Goal: Submit feedback/report problem

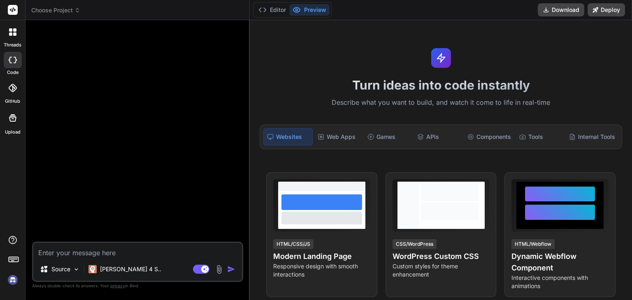
click at [76, 250] on textarea at bounding box center [137, 250] width 209 height 15
type textarea "You are an experienced advanced expert Indian stock market specialist with 20+ …"
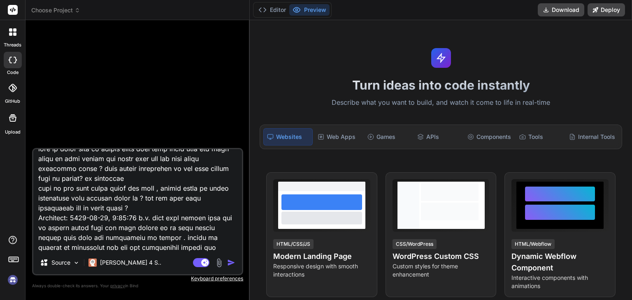
type textarea "x"
type textarea "You are an experienced advanced expert Indian stock market specialist with 20+ …"
click at [229, 263] on img "button" at bounding box center [231, 263] width 8 height 8
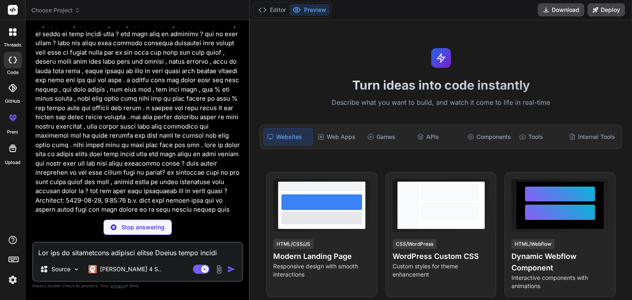
scroll to position [0, 0]
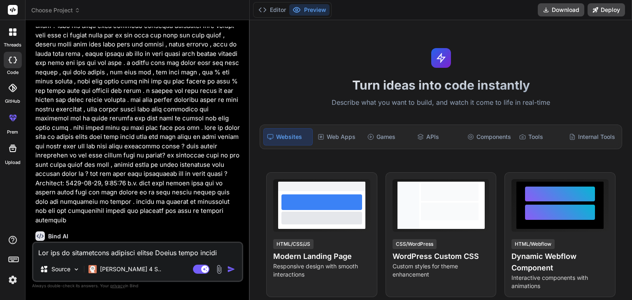
type textarea "x"
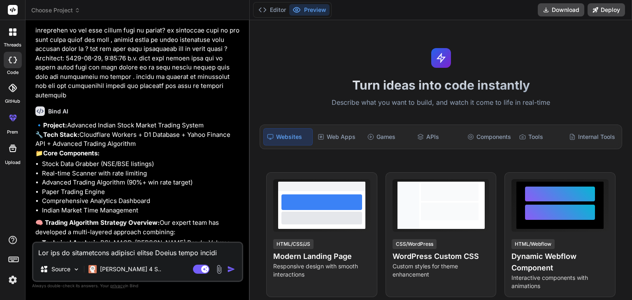
scroll to position [3299, 0]
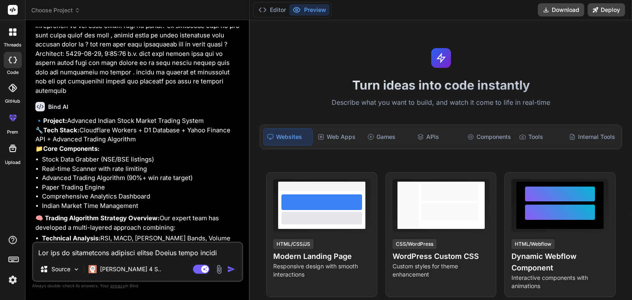
click at [104, 252] on textarea at bounding box center [137, 250] width 209 height 15
type textarea "y"
type textarea "x"
type textarea "ye"
type textarea "x"
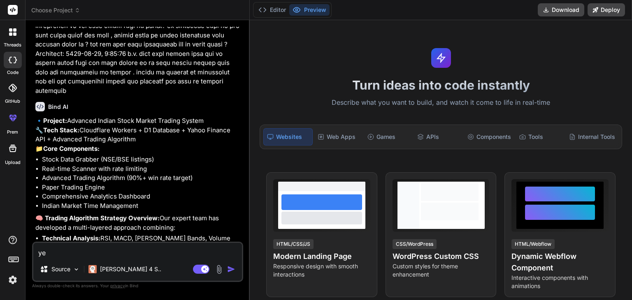
type textarea "yes"
type textarea "x"
type textarea "yes"
type textarea "x"
type textarea "yes i"
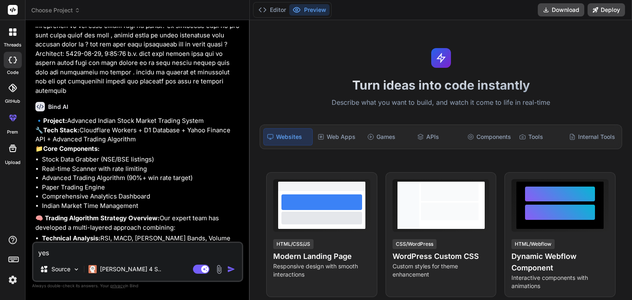
type textarea "x"
type textarea "yes i"
type textarea "x"
type textarea "yes i n"
type textarea "x"
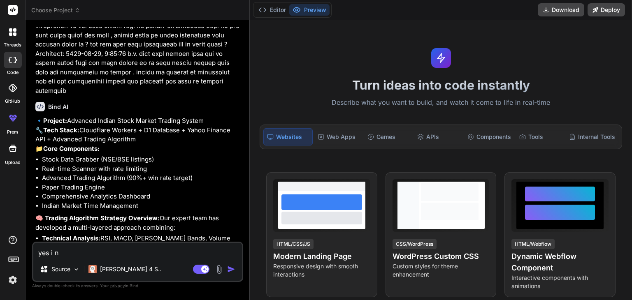
type textarea "yes i ne"
type textarea "x"
type textarea "yes i nee"
type textarea "x"
type textarea "yes i need"
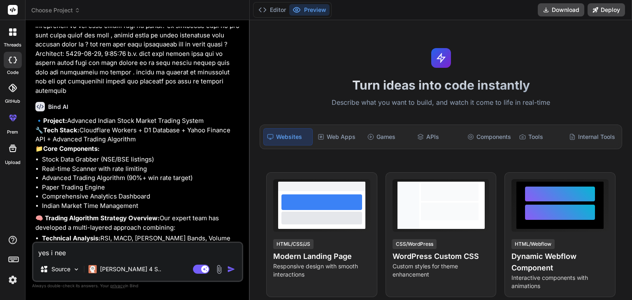
type textarea "x"
type textarea "yes i need"
type textarea "x"
type textarea "yes i need 2"
type textarea "x"
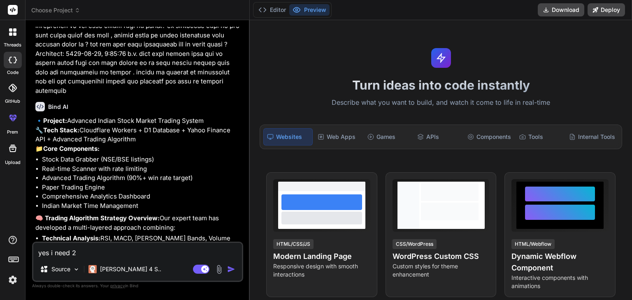
type textarea "yes i need 2"
type textarea "x"
type textarea "yes i need 2 s"
type textarea "x"
type textarea "yes i need 2 sy"
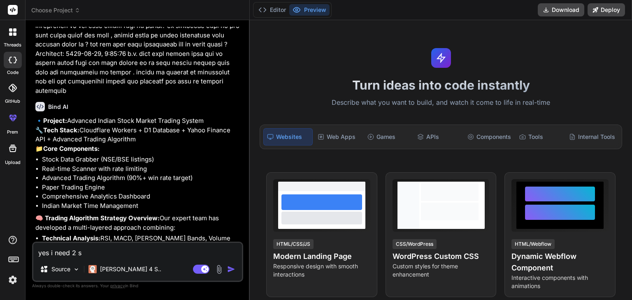
type textarea "x"
type textarea "yes i need 2 sys"
type textarea "x"
type textarea "yes i need 2 syst"
type textarea "x"
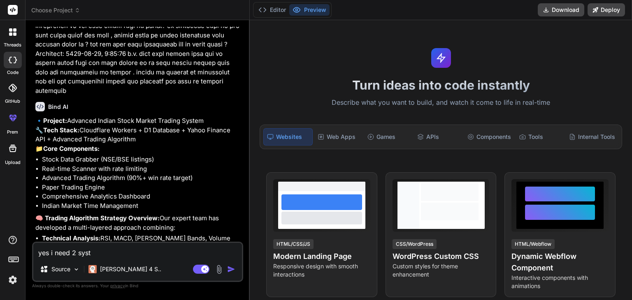
type textarea "yes i need 2 syste"
type textarea "x"
type textarea "yes i need 2 system"
type textarea "x"
type textarea "yes i need 2 system"
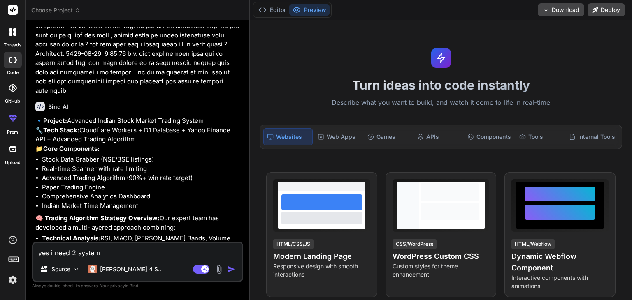
type textarea "x"
type textarea "yes i need 2 system i"
type textarea "x"
type textarea "yes i need 2 system in"
type textarea "x"
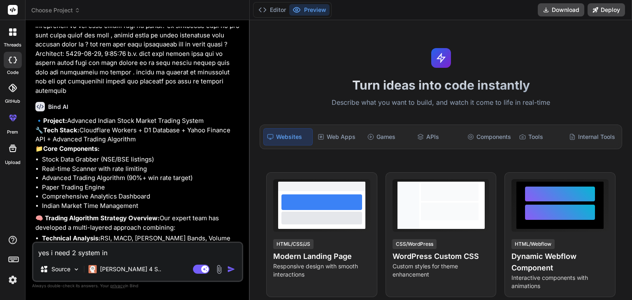
type textarea "yes i need 2 system in"
type textarea "x"
type textarea "yes i need 2 system in o"
type textarea "x"
type textarea "yes i need 2 system in on"
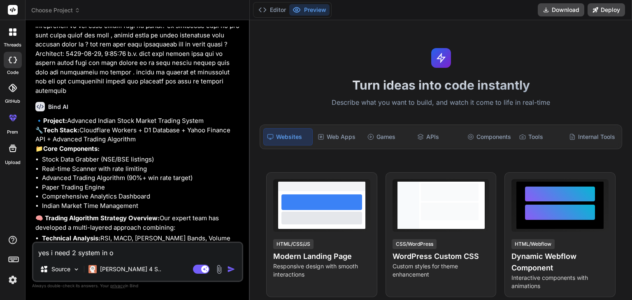
type textarea "x"
type textarea "yes i need 2 system in one"
type textarea "x"
type textarea "yes i need 2 system in one"
type textarea "x"
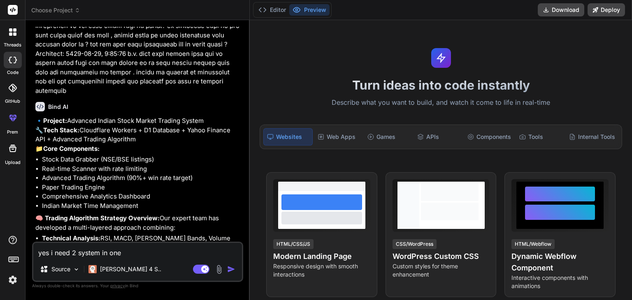
type textarea "yes i need 2 system in one c"
type textarea "x"
type textarea "yes i need 2 system in one co"
type textarea "x"
type textarea "yes i need 2 system in one cod"
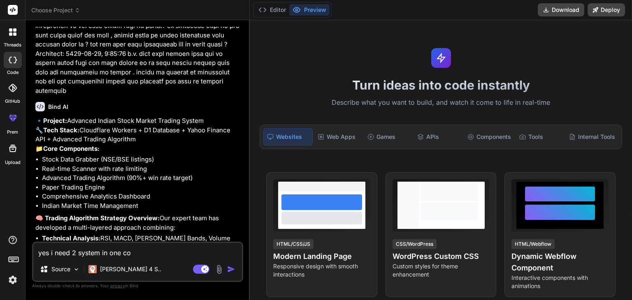
type textarea "x"
type textarea "yes i need 2 system in one code"
type textarea "x"
type textarea "yes i need 2 system in one code"
type textarea "x"
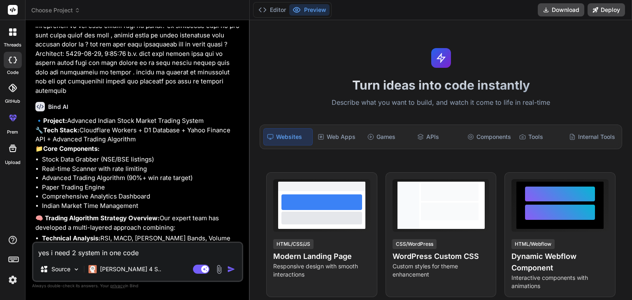
type textarea "yes i need 2 system in one code f"
type textarea "x"
type textarea "yes i need 2 system in one code fo"
type textarea "x"
type textarea "yes i need 2 system in one code for"
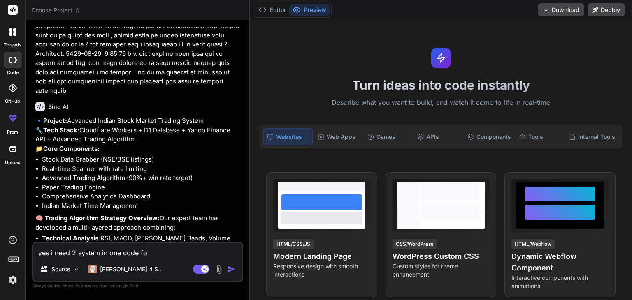
type textarea "x"
type textarea "yes i need 2 system in one code for"
type textarea "x"
type textarea "yes i need 2 system in one code for w"
type textarea "x"
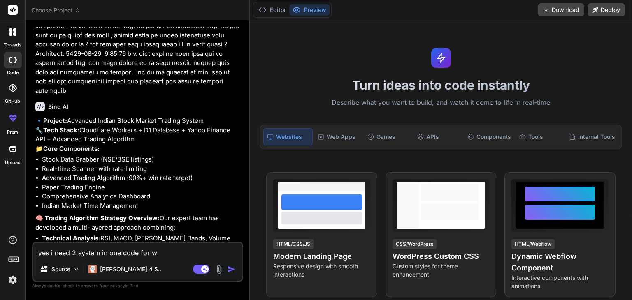
type textarea "yes i need 2 system in one code for wo"
type textarea "x"
type textarea "yes i need 2 system in one code for wor"
type textarea "x"
type textarea "yes i need 2 system in one code for work"
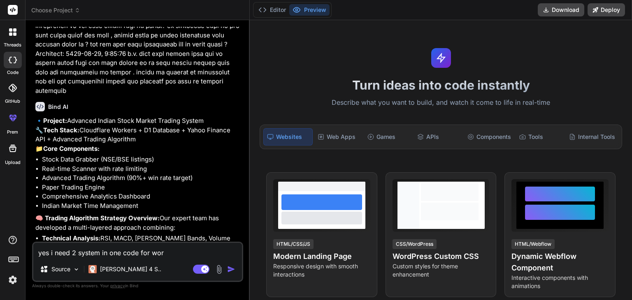
type textarea "x"
type textarea "yes i need 2 system in one code for worke"
type textarea "x"
type textarea "yes i need 2 system in one code for worker"
type textarea "x"
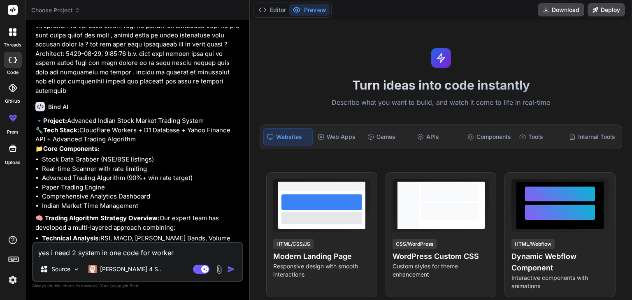
type textarea "yes i need 2 system in one code for worker."
type textarea "x"
type textarea "yes i need 2 system in one code for worker.j"
type textarea "x"
type textarea "yes i need 2 system in one code for worker.js"
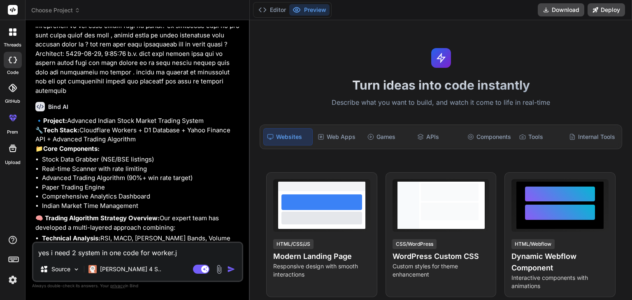
type textarea "x"
type textarea "yes i need 2 system in one code for worker.js"
type textarea "x"
type textarea "yes i need 2 system in one code for worker.js a"
type textarea "x"
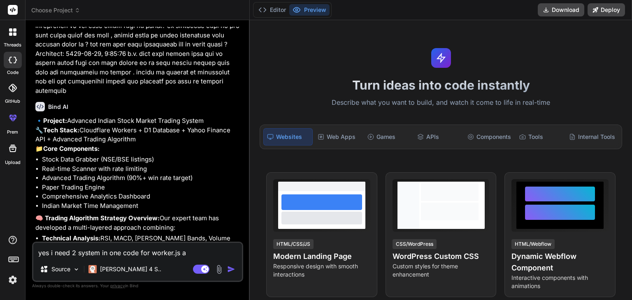
type textarea "yes i need 2 system in one code for worker.js al"
type textarea "x"
type textarea "yes i need 2 system in one code for worker.js all"
type textarea "x"
type textarea "yes i need 2 system in one code for worker.js all"
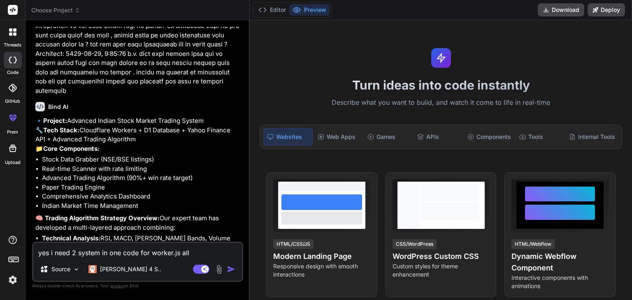
type textarea "x"
type textarea "yes i need 2 system in one code for worker.js all c"
type textarea "x"
type textarea "yes i need 2 system in one code for worker.js all co"
type textarea "x"
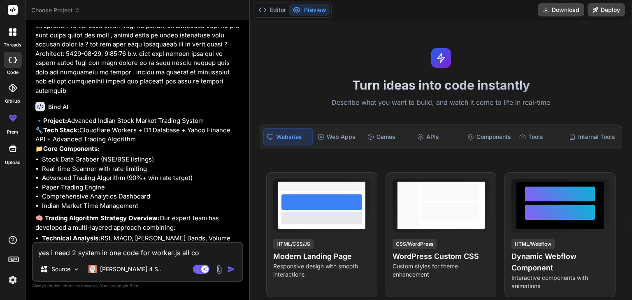
type textarea "yes i need 2 system in one code for worker.js all cod"
type textarea "x"
type textarea "yes i need 2 system in one code for worker.js all code"
type textarea "x"
type textarea "yes i need 2 system in one code for worker.js all code"
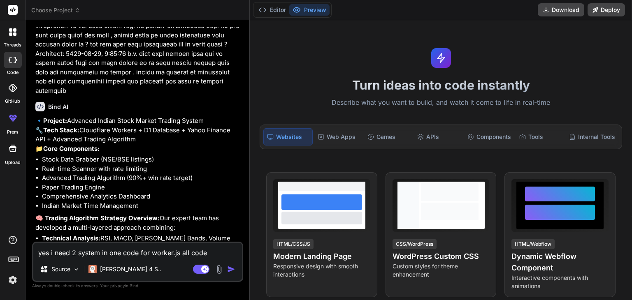
type textarea "x"
type textarea "yes i need 2 system in one code for worker.js all code a"
type textarea "x"
type textarea "yes i need 2 system in one code for worker.js all code ac"
type textarea "x"
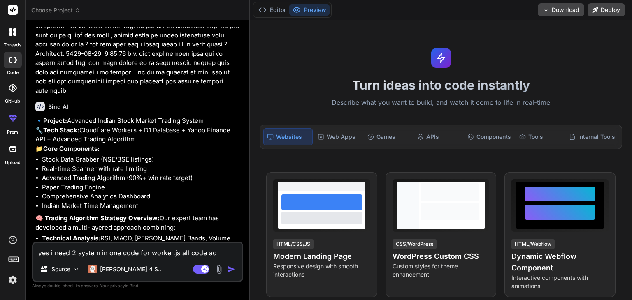
type textarea "yes i need 2 system in one code for worker.js all code acc"
type textarea "x"
type textarea "yes i need 2 system in one code for worker.js all code acco"
type textarea "x"
type textarea "yes i need 2 system in one code for worker.js all code accod"
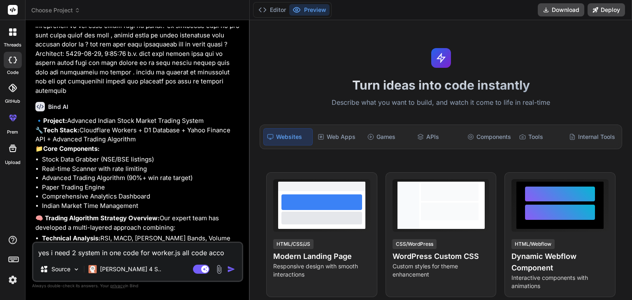
type textarea "x"
type textarea "yes i need 2 system in one code for worker.js all code accodi"
type textarea "x"
type textarea "yes i need 2 system in one code for worker.js all code accodir"
type textarea "x"
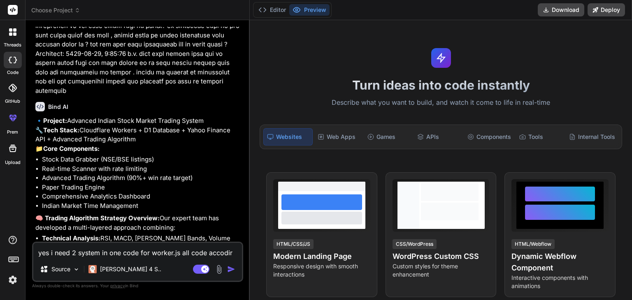
type textarea "yes i need 2 system in one code for worker.js all code accodiri"
type textarea "x"
type textarea "yes i need 2 system in one code for worker.js all code accodirin"
type textarea "x"
type textarea "yes i need 2 system in one code for worker.js all code accodiring"
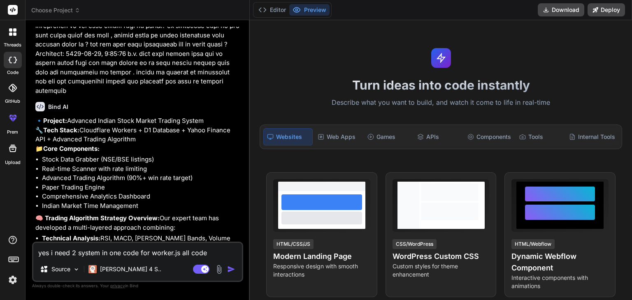
type textarea "x"
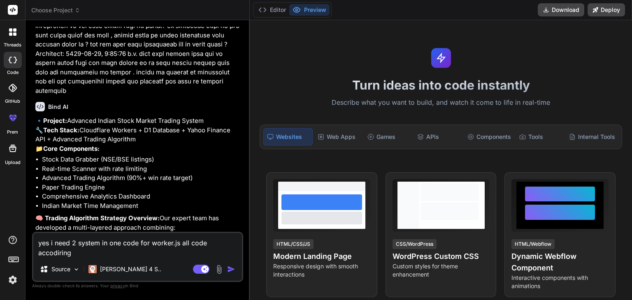
type textarea "yes i need 2 system in one code for worker.js all code accodiring"
type textarea "x"
type textarea "yes i need 2 system in one code for worker.js all code accodiring t"
type textarea "x"
type textarea "yes i need 2 system in one code for worker.js all code accodiring to"
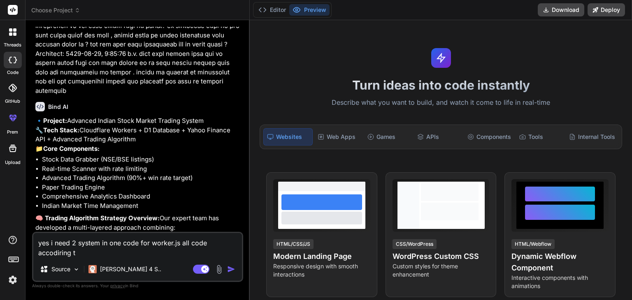
type textarea "x"
type textarea "yes i need 2 system in one code for worker.js all code accodiring to"
type textarea "x"
type textarea "yes i need 2 system in one code for worker.js all code accodiring to w"
type textarea "x"
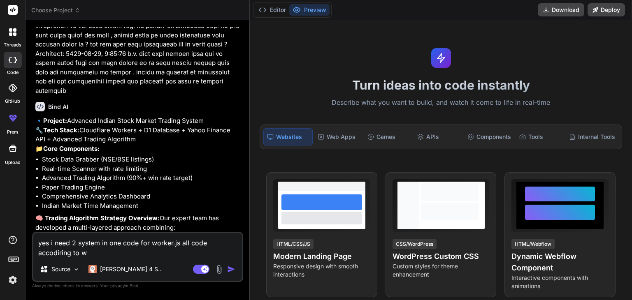
type textarea "yes i need 2 system in one code for worker.js all code accodiring to wo"
type textarea "x"
type textarea "yes i need 2 system in one code for worker.js all code accodiring to wor"
type textarea "x"
type textarea "yes i need 2 system in one code for worker.js all code accodiring to work"
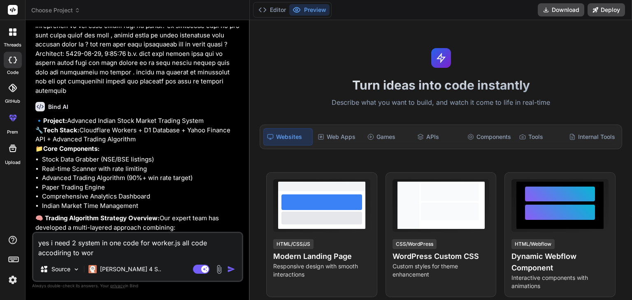
type textarea "x"
type textarea "yes i need 2 system in one code for worker.js all code accodiring to worke"
type textarea "x"
type textarea "yes i need 2 system in one code for worker.js all code accodiring to worker"
type textarea "x"
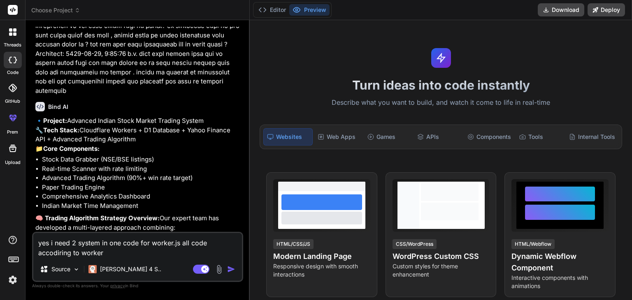
type textarea "yes i need 2 system in one code for worker.js all code accodiring to worker"
type textarea "x"
type textarea "yes i need 2 system in one code for worker.js all code accodiring to worker"
type textarea "x"
type textarea "yes i need 2 system in one code for worker.js all code accodiring to worke"
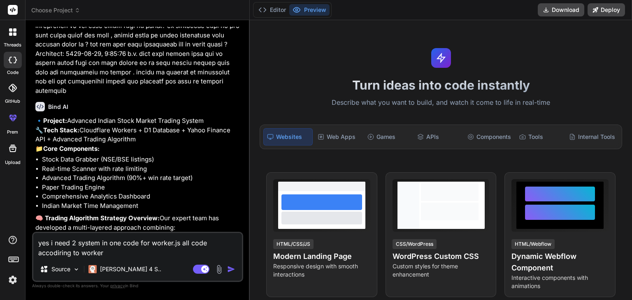
type textarea "x"
type textarea "yes i need 2 system in one code for worker.js all code accodiring to work"
type textarea "x"
type textarea "yes i need 2 system in one code for worker.js all code accodiring to wor"
type textarea "x"
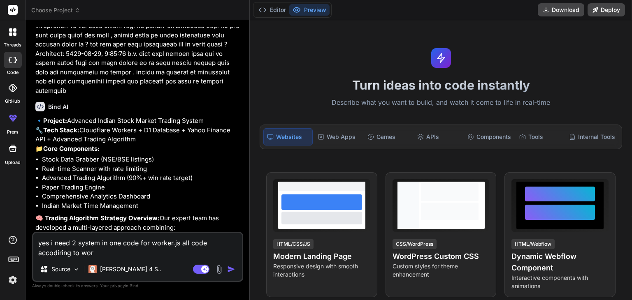
type textarea "yes i need 2 system in one code for worker.js all code accodiring to wo"
type textarea "x"
type textarea "yes i need 2 system in one code for worker.js all code accodiring to w"
type textarea "x"
type textarea "yes i need 2 system in one code for worker.js all code accodiring to"
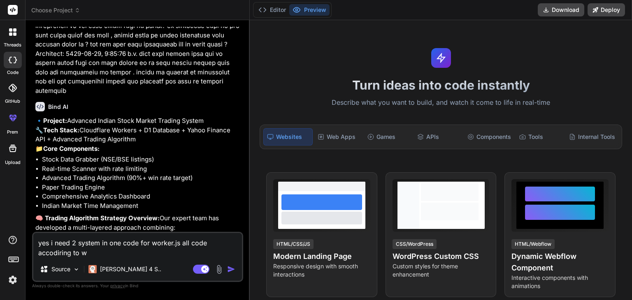
type textarea "x"
type textarea "yes i need 2 system in one code for worker.js all code accodiring to c"
type textarea "x"
type textarea "yes i need 2 system in one code for worker.js all code accodiring to cl"
type textarea "x"
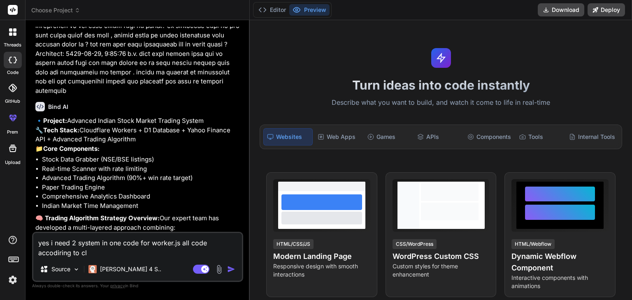
type textarea "yes i need 2 system in one code for worker.js all code accodiring to clo"
type textarea "x"
type textarea "yes i need 2 system in one code for worker.js all code accodiring to clou"
type textarea "x"
type textarea "yes i need 2 system in one code for worker.js all code accodiring to cloud"
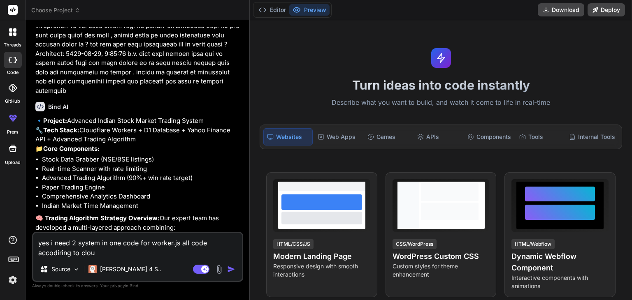
type textarea "x"
type textarea "yes i need 2 system in one code for worker.js all code accodiring to cloudf"
type textarea "x"
type textarea "yes i need 2 system in one code for worker.js all code accodiring to cloudfl"
type textarea "x"
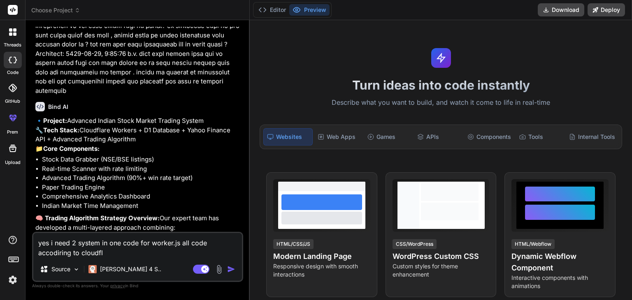
type textarea "yes i need 2 system in one code for worker.js all code accodiring to cloudfla"
type textarea "x"
type textarea "yes i need 2 system in one code for worker.js all code accodiring to cloudflar"
type textarea "x"
type textarea "yes i need 2 system in one code for worker.js all code accodiring to cloudflare"
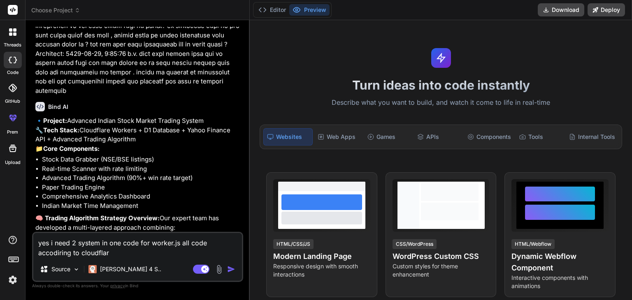
type textarea "x"
type textarea "yes i need 2 system in one code for worker.js all code accodiring to cloudflare"
type textarea "x"
type textarea "yes i need 2 system in one code for worker.js all code accodiring to cloudflare…"
type textarea "x"
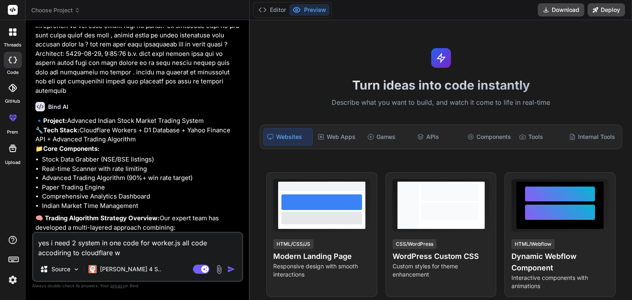
type textarea "yes i need 2 system in one code for worker.js all code accodiring to cloudflare…"
type textarea "x"
type textarea "yes i need 2 system in one code for worker.js all code accodiring to cloudflare…"
type textarea "x"
type textarea "yes i need 2 system in one code for worker.js all code accodiring to cloudflare…"
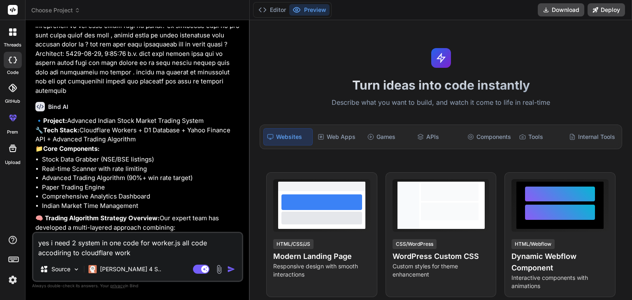
type textarea "x"
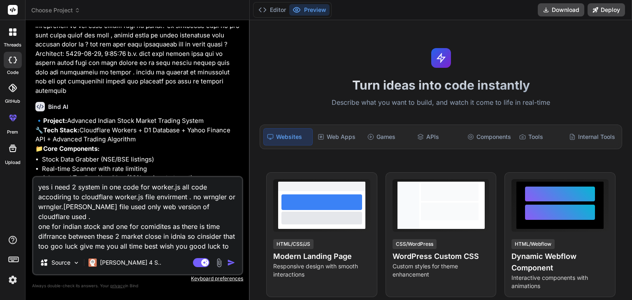
click at [231, 262] on img "button" at bounding box center [231, 263] width 8 height 8
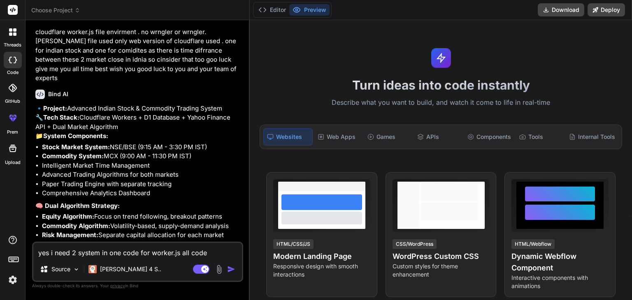
scroll to position [3642, 0]
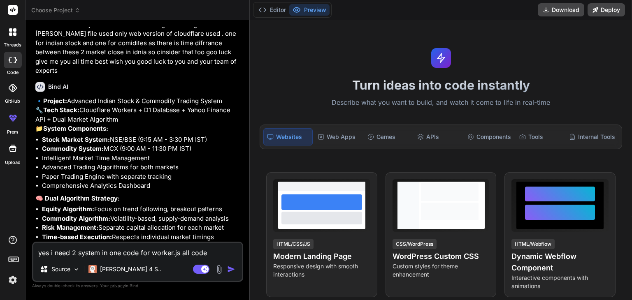
click at [147, 253] on textarea "yes i need 2 system in one code for worker.js all code accodiring to cloudflare…" at bounding box center [137, 250] width 209 height 15
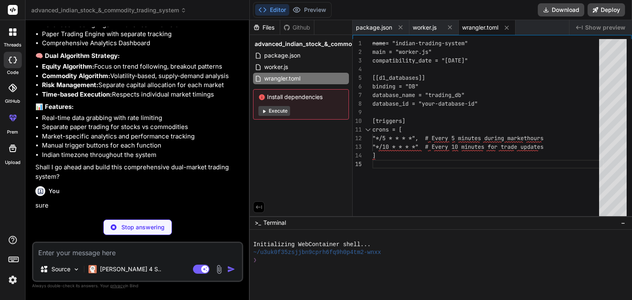
scroll to position [3810, 0]
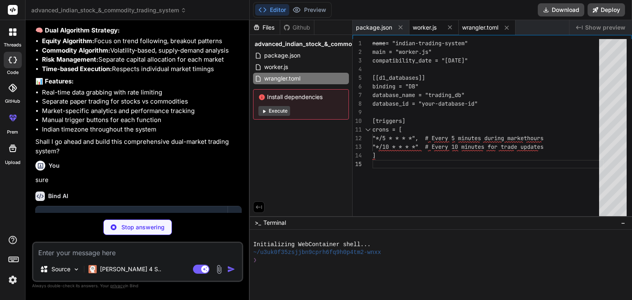
click at [433, 26] on span "worker.js" at bounding box center [425, 27] width 24 height 8
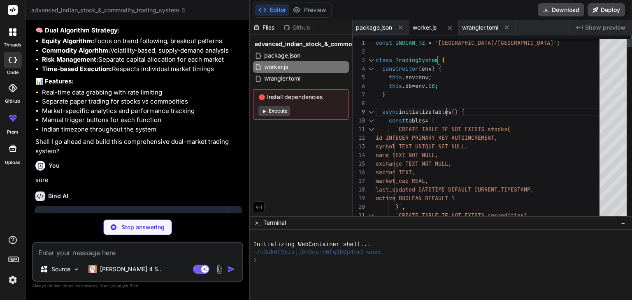
scroll to position [0, 0]
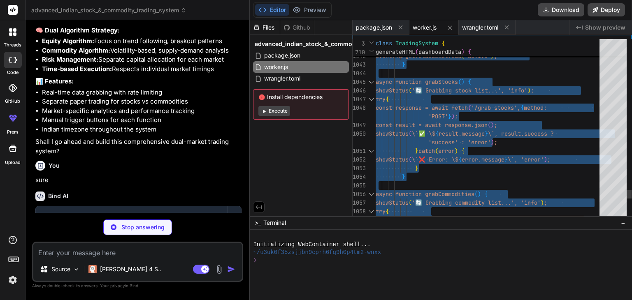
click at [617, 199] on div at bounding box center [612, 129] width 27 height 181
click at [617, 199] on div at bounding box center [612, 194] width 27 height 14
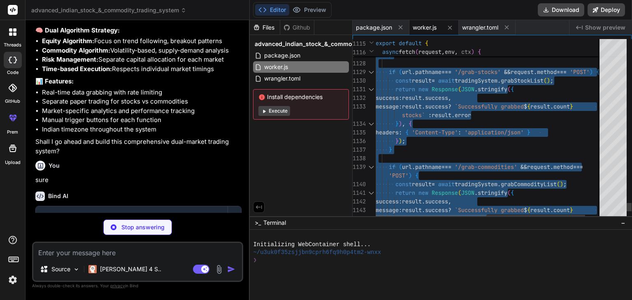
scroll to position [0, 1]
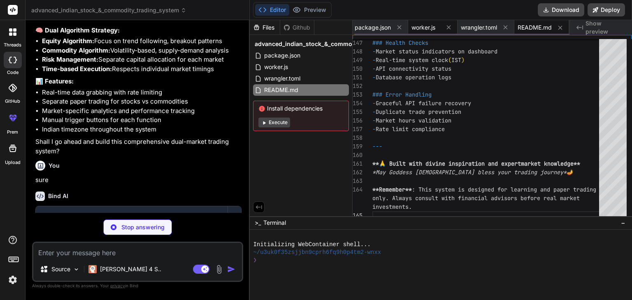
click at [423, 25] on span "worker.js" at bounding box center [423, 27] width 24 height 8
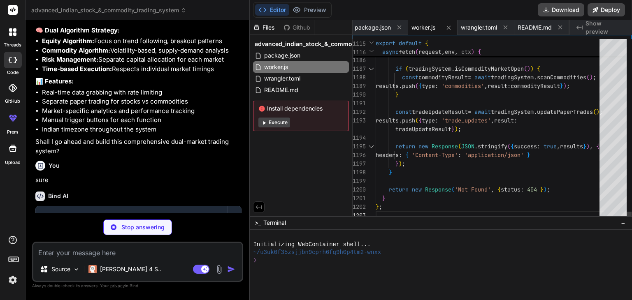
scroll to position [0, 0]
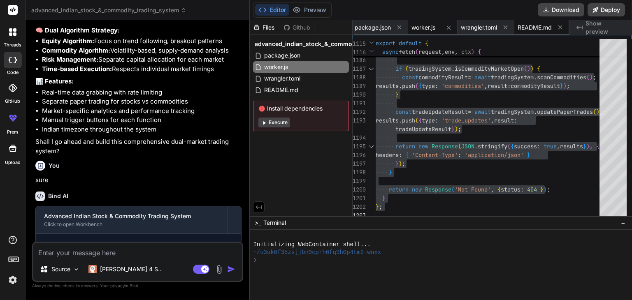
click at [531, 26] on span "README.md" at bounding box center [534, 27] width 34 height 8
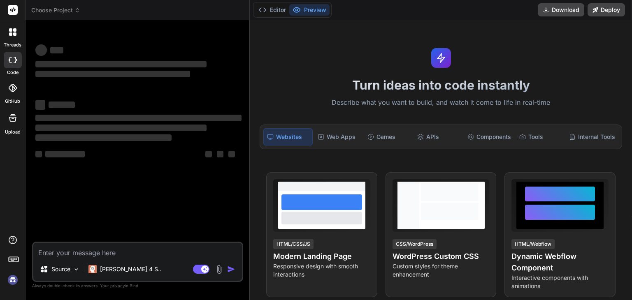
click at [13, 282] on img at bounding box center [13, 280] width 14 height 14
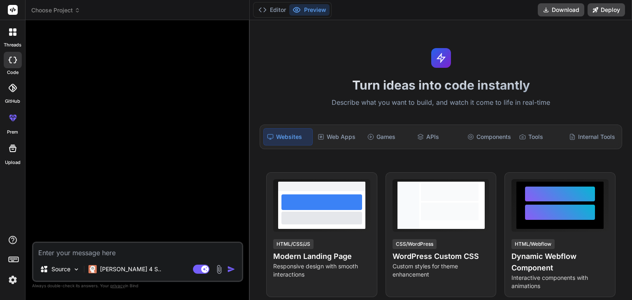
type textarea "x"
click at [67, 252] on textarea at bounding box center [137, 250] width 209 height 15
paste textarea "Lor ips do sitametcons adipisci elitse Doeius tempo incidi utlaboreet dolo 10+ …"
type textarea "Lor ips do sitametcons adipisci elitse Doeius tempo incidi utlaboreet dolo 10+ …"
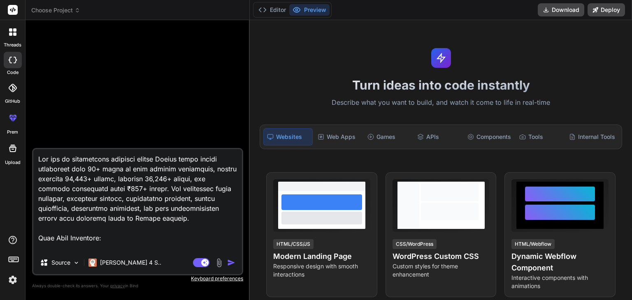
type textarea "x"
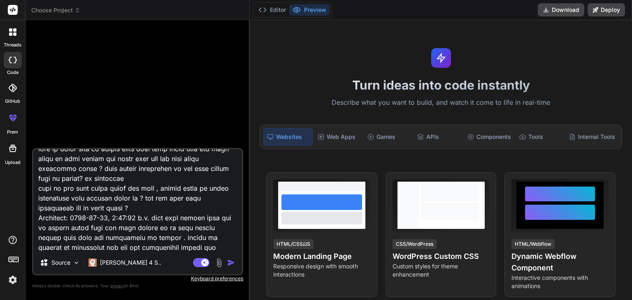
type textarea "Lor ips do sitametcons adipisci elitse Doeius tempo incidi utlaboreet dolo 10+ …"
type textarea "x"
type textarea "Lor ips do sitametcons adipisci elitse Doeius tempo incidi utlaboreet dolo 10+ …"
type textarea "x"
type textarea "Lor ips do sitametcons adipisci elitse Doeius tempo incidi utlaboreet dolo 10+ …"
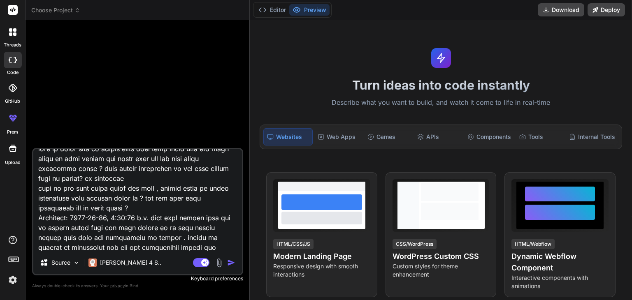
type textarea "x"
type textarea "You are an experienced advanced expert Indian stock market specialist with 20+ …"
type textarea "x"
type textarea "You are an experienced advanced expert Indian stock market specialist with 20+ …"
type textarea "x"
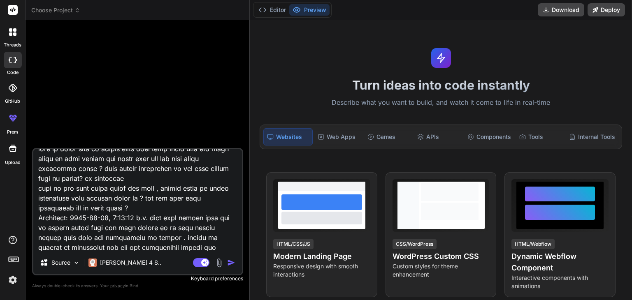
type textarea "You are an experienced advanced expert Indian stock market specialist with 20+ …"
type textarea "x"
type textarea "You are an experienced advanced expert Indian stock market specialist with 20+ …"
type textarea "x"
type textarea "You are an experienced advanced expert Indian stock market specialist with 20+ …"
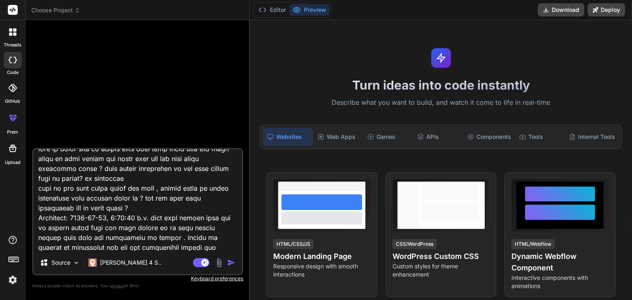
type textarea "x"
type textarea "You are an experienced advanced expert Indian stock market specialist with 20+ …"
type textarea "x"
type textarea "You are an experienced advanced expert Indian stock market specialist with 20+ …"
type textarea "x"
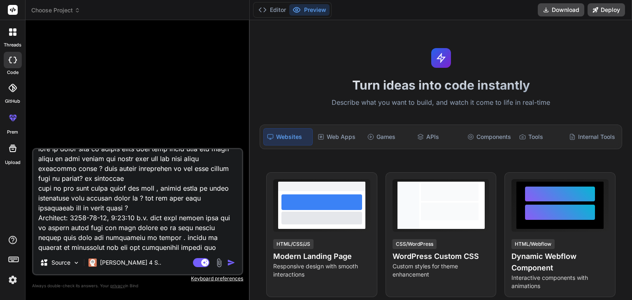
type textarea "You are an experienced advanced expert Indian stock market specialist with 20+ …"
type textarea "x"
type textarea "You are an experienced advanced expert Indian stock market specialist with 20+ …"
type textarea "x"
type textarea "You are an experienced advanced expert Indian stock market specialist with 20+ …"
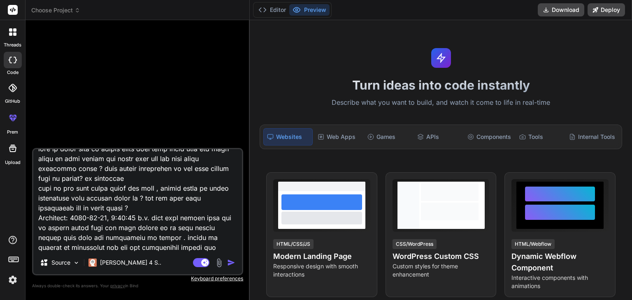
type textarea "x"
type textarea "You are an experienced advanced expert Indian stock market specialist with 20+ …"
type textarea "x"
type textarea "You are an experienced advanced expert Indian stock market specialist with 20+ …"
type textarea "x"
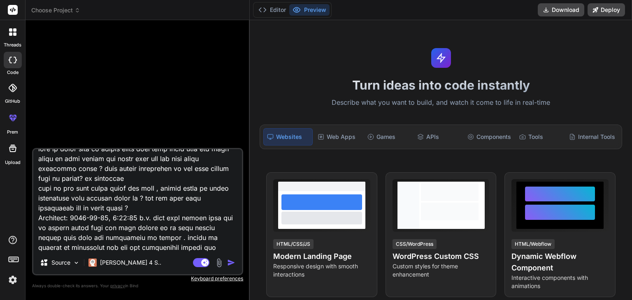
type textarea "You are an experienced advanced expert Indian stock market specialist with 20+ …"
type textarea "x"
type textarea "You are an experienced advanced expert Indian stock market specialist with 20+ …"
type textarea "x"
type textarea "You are an experienced advanced expert Indian stock market specialist with 20+ …"
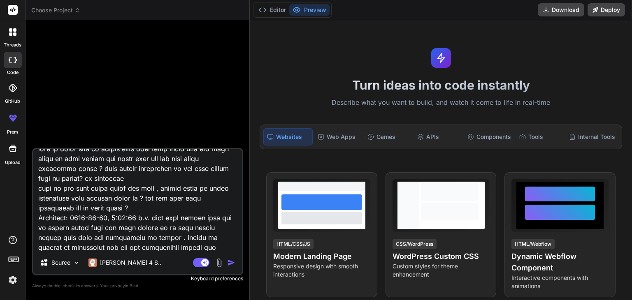
type textarea "x"
type textarea "You are an experienced advanced expert Indian stock market specialist with 20+ …"
type textarea "x"
type textarea "You are an experienced advanced expert Indian stock market specialist with 20+ …"
type textarea "x"
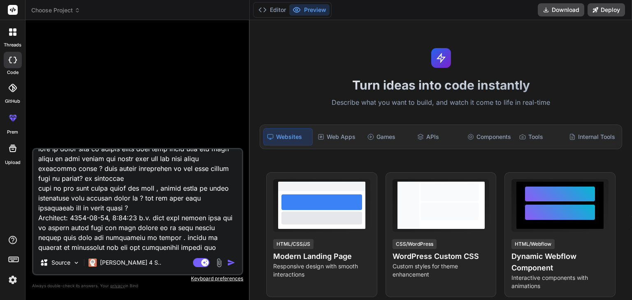
type textarea "You are an experienced advanced expert Indian stock market specialist with 20+ …"
type textarea "x"
type textarea "You are an experienced advanced expert Indian stock market specialist with 20+ …"
type textarea "x"
type textarea "You are an experienced advanced expert Indian stock market specialist with 20+ …"
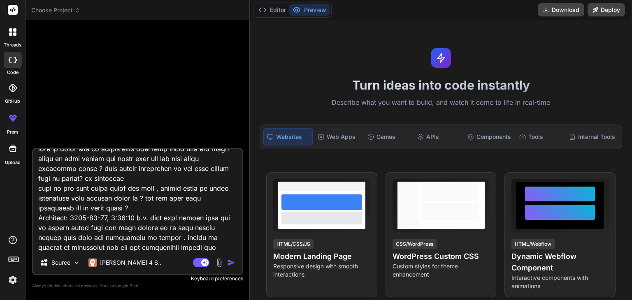
type textarea "x"
type textarea "You are an experienced advanced expert Indian stock market specialist with 20+ …"
type textarea "x"
type textarea "You are an experienced advanced expert Indian stock market specialist with 20+ …"
type textarea "x"
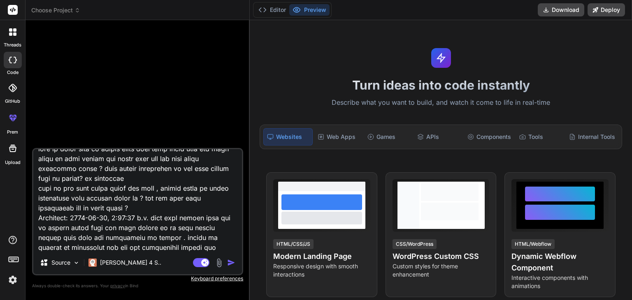
type textarea "You are an experienced advanced expert Indian stock market specialist with 20+ …"
type textarea "x"
type textarea "You are an experienced advanced expert Indian stock market specialist with 20+ …"
type textarea "x"
type textarea "You are an experienced advanced expert Indian stock market specialist with 20+ …"
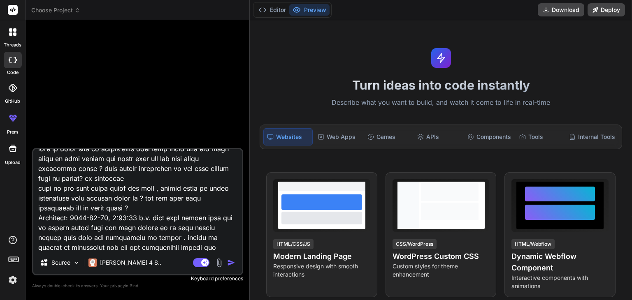
type textarea "x"
type textarea "You are an experienced advanced expert Indian stock market specialist with 20+ …"
type textarea "x"
type textarea "You are an experienced advanced expert Indian stock market specialist with 20+ …"
type textarea "x"
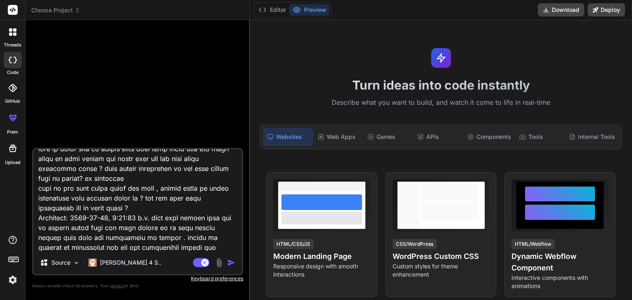
type textarea "You are an experienced advanced expert Indian stock market specialist with 20+ …"
type textarea "x"
type textarea "You are an experienced advanced expert Indian stock market specialist with 20+ …"
type textarea "x"
type textarea "You are an experienced advanced expert Indian stock market specialist with 20+ …"
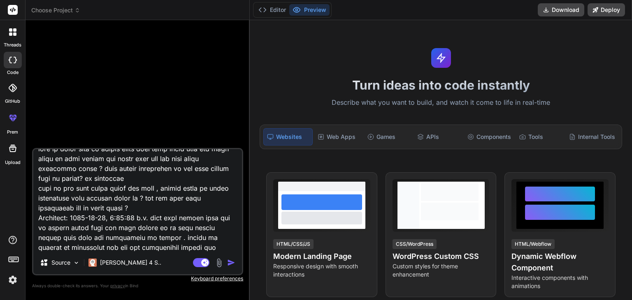
type textarea "x"
type textarea "You are an experienced advanced expert Indian stock market specialist with 20+ …"
type textarea "x"
type textarea "You are an experienced advanced expert Indian stock market specialist with 20+ …"
type textarea "x"
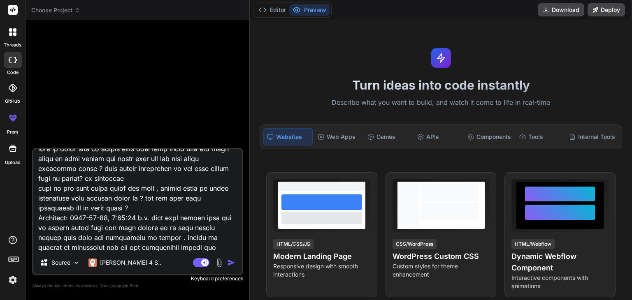
type textarea "You are an experienced advanced expert Indian stock market specialist with 20+ …"
type textarea "x"
type textarea "You are an experienced advanced expert Indian stock market specialist with 20+ …"
type textarea "x"
type textarea "You are an experienced advanced expert Indian stock market specialist with 20+ …"
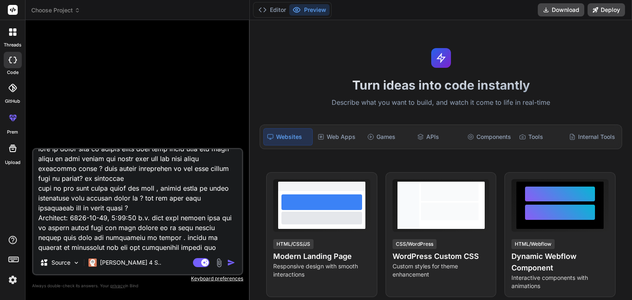
type textarea "x"
type textarea "You are an experienced advanced expert Indian stock market specialist with 20+ …"
type textarea "x"
type textarea "You are an experienced advanced expert Indian stock market specialist with 20+ …"
type textarea "x"
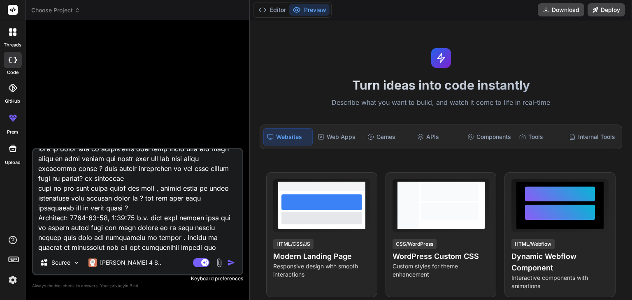
type textarea "You are an experienced advanced expert Indian stock market specialist with 20+ …"
type textarea "x"
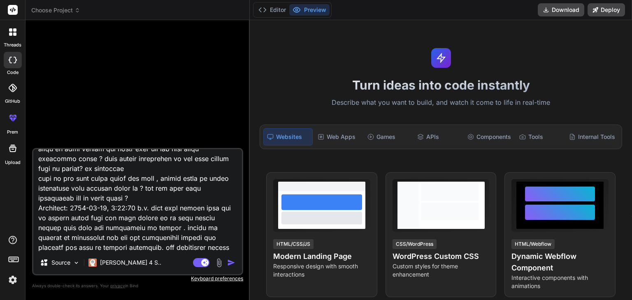
type textarea "You are an experienced advanced expert Indian stock market specialist with 20+ …"
type textarea "x"
type textarea "You are an experienced advanced expert Indian stock market specialist with 20+ …"
type textarea "x"
type textarea "You are an experienced advanced expert Indian stock market specialist with 20+ …"
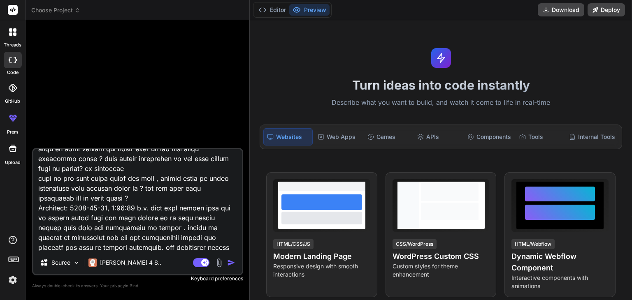
type textarea "x"
type textarea "You are an experienced advanced expert Indian stock market specialist with 20+ …"
type textarea "x"
type textarea "You are an experienced advanced expert Indian stock market specialist with 20+ …"
type textarea "x"
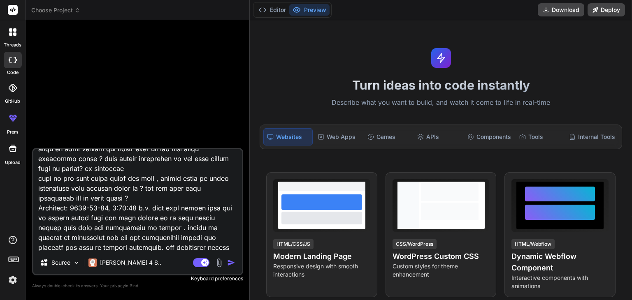
type textarea "You are an experienced advanced expert Indian stock market specialist with 20+ …"
type textarea "x"
type textarea "You are an experienced advanced expert Indian stock market specialist with 20+ …"
type textarea "x"
type textarea "You are an experienced advanced expert Indian stock market specialist with 20+ …"
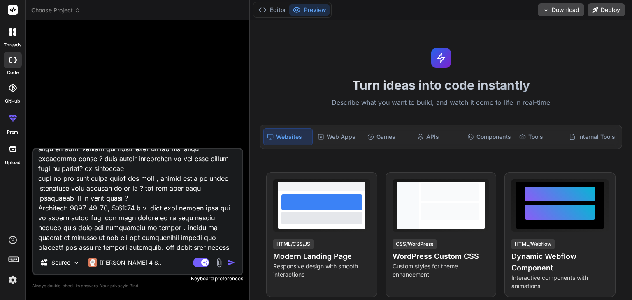
type textarea "x"
type textarea "You are an experienced advanced expert Indian stock market specialist with 20+ …"
type textarea "x"
type textarea "You are an experienced advanced expert Indian stock market specialist with 20+ …"
type textarea "x"
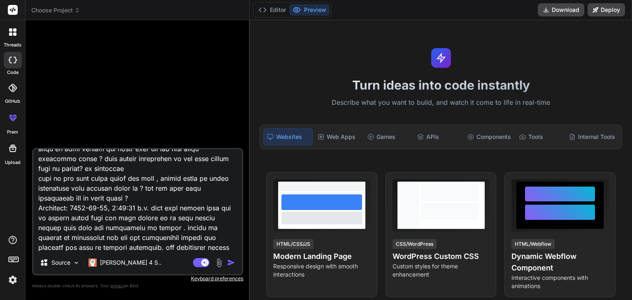
type textarea "You are an experienced advanced expert Indian stock market specialist with 20+ …"
type textarea "x"
type textarea "You are an experienced advanced expert Indian stock market specialist with 20+ …"
type textarea "x"
type textarea "You are an experienced advanced expert Indian stock market specialist with 20+ …"
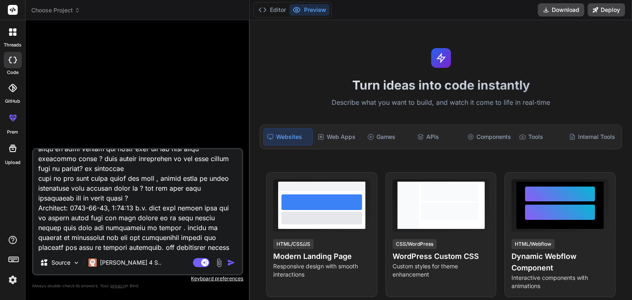
type textarea "x"
type textarea "You are an experienced advanced expert Indian stock market specialist with 20+ …"
type textarea "x"
type textarea "You are an experienced advanced expert Indian stock market specialist with 20+ …"
type textarea "x"
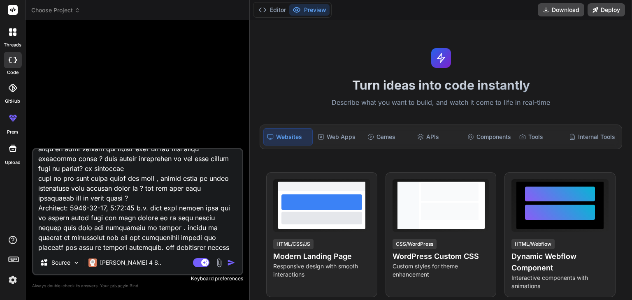
type textarea "You are an experienced advanced expert Indian stock market specialist with 20+ …"
type textarea "x"
type textarea "You are an experienced advanced expert Indian stock market specialist with 20+ …"
type textarea "x"
type textarea "You are an experienced advanced expert Indian stock market specialist with 20+ …"
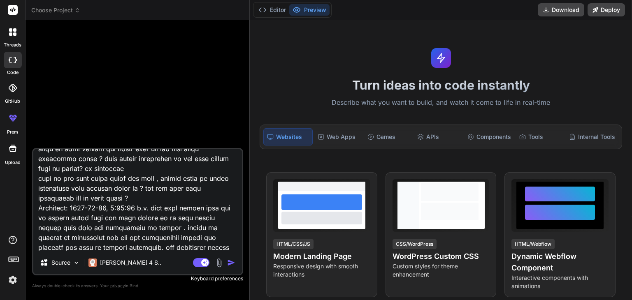
type textarea "x"
type textarea "You are an experienced advanced expert Indian stock market specialist with 20+ …"
type textarea "x"
type textarea "You are an experienced advanced expert Indian stock market specialist with 20+ …"
type textarea "x"
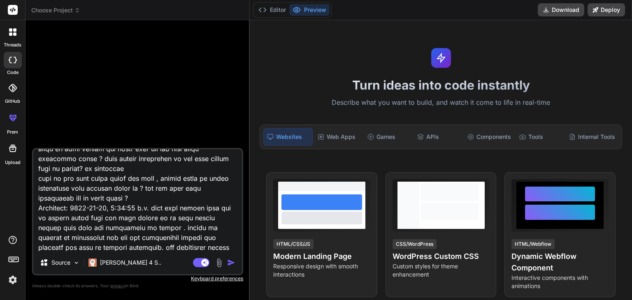
type textarea "You are an experienced advanced expert Indian stock market specialist with 20+ …"
type textarea "x"
type textarea "You are an experienced advanced expert Indian stock market specialist with 20+ …"
type textarea "x"
type textarea "You are an experienced advanced expert Indian stock market specialist with 20+ …"
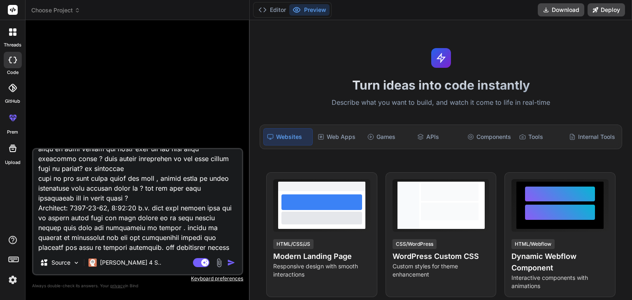
type textarea "x"
type textarea "You are an experienced advanced expert Indian stock market specialist with 20+ …"
type textarea "x"
type textarea "You are an experienced advanced expert Indian stock market specialist with 20+ …"
type textarea "x"
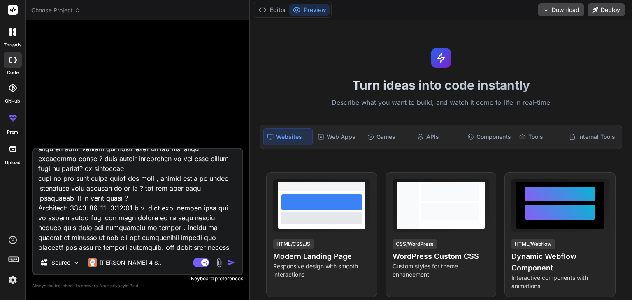
type textarea "You are an experienced advanced expert Indian stock market specialist with 20+ …"
type textarea "x"
type textarea "You are an experienced advanced expert Indian stock market specialist with 20+ …"
type textarea "x"
type textarea "You are an experienced advanced expert Indian stock market specialist with 20+ …"
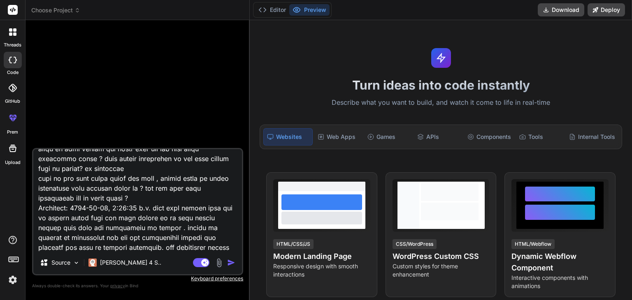
type textarea "x"
type textarea "You are an experienced advanced expert Indian stock market specialist with 20+ …"
type textarea "x"
type textarea "You are an experienced advanced expert Indian stock market specialist with 20+ …"
type textarea "x"
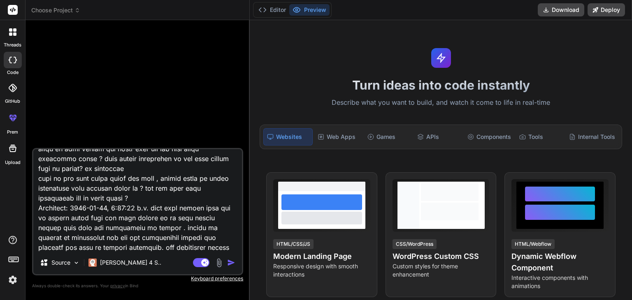
type textarea "You are an experienced advanced expert Indian stock market specialist with 20+ …"
type textarea "x"
type textarea "You are an experienced advanced expert Indian stock market specialist with 20+ …"
type textarea "x"
type textarea "You are an experienced advanced expert Indian stock market specialist with 20+ …"
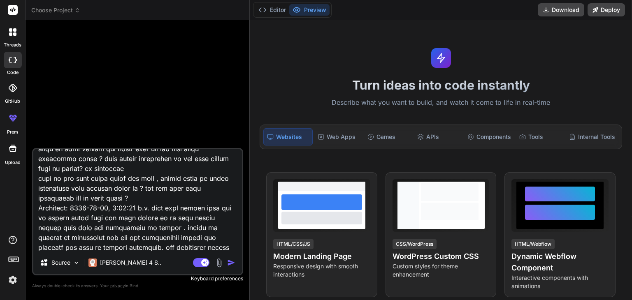
type textarea "x"
type textarea "You are an experienced advanced expert Indian stock market specialist with 20+ …"
type textarea "x"
type textarea "You are an experienced advanced expert Indian stock market specialist with 20+ …"
type textarea "x"
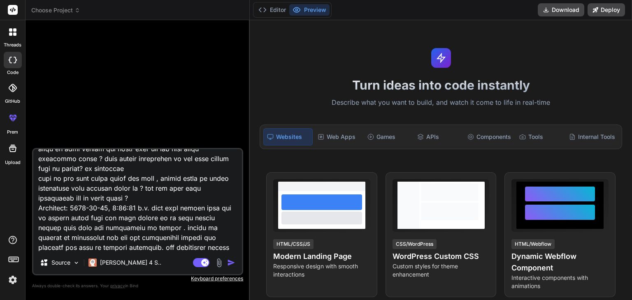
type textarea "You are an experienced advanced expert Indian stock market specialist with 20+ …"
type textarea "x"
type textarea "You are an experienced advanced expert Indian stock market specialist with 20+ …"
type textarea "x"
type textarea "You are an experienced advanced expert Indian stock market specialist with 20+ …"
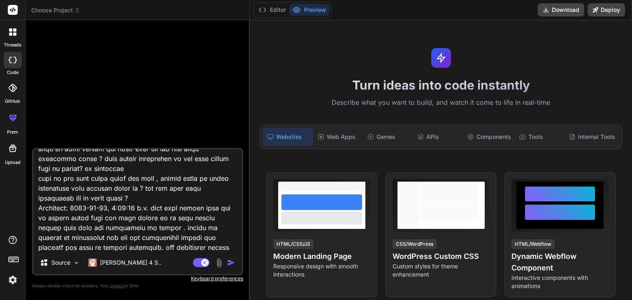
type textarea "x"
type textarea "You are an experienced advanced expert Indian stock market specialist with 20+ …"
type textarea "x"
type textarea "You are an experienced advanced expert Indian stock market specialist with 20+ …"
type textarea "x"
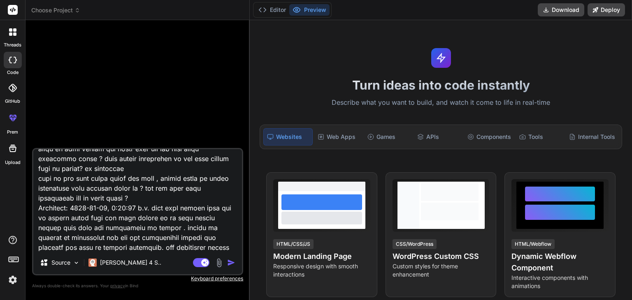
type textarea "You are an experienced advanced expert Indian stock market specialist with 20+ …"
type textarea "x"
type textarea "You are an experienced advanced expert Indian stock market specialist with 20+ …"
type textarea "x"
type textarea "You are an experienced advanced expert Indian stock market specialist with 20+ …"
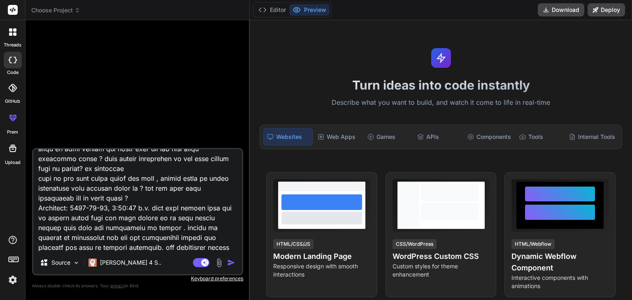
type textarea "x"
type textarea "You are an experienced advanced expert Indian stock market specialist with 20+ …"
type textarea "x"
type textarea "You are an experienced advanced expert Indian stock market specialist with 20+ …"
type textarea "x"
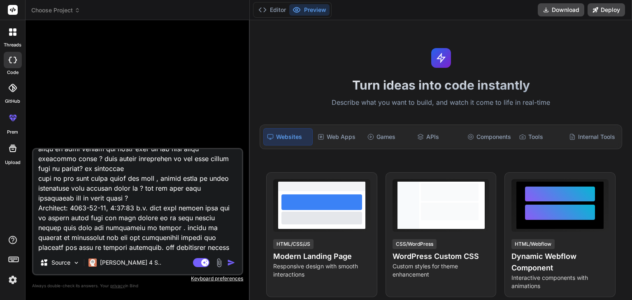
type textarea "You are an experienced advanced expert Indian stock market specialist with 20+ …"
type textarea "x"
type textarea "You are an experienced advanced expert Indian stock market specialist with 20+ …"
type textarea "x"
type textarea "You are an experienced advanced expert Indian stock market specialist with 20+ …"
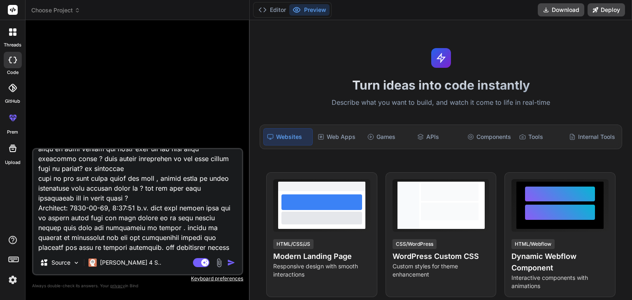
type textarea "x"
type textarea "You are an experienced advanced expert Indian stock market specialist with 20+ …"
type textarea "x"
type textarea "You are an experienced advanced expert Indian stock market specialist with 20+ …"
type textarea "x"
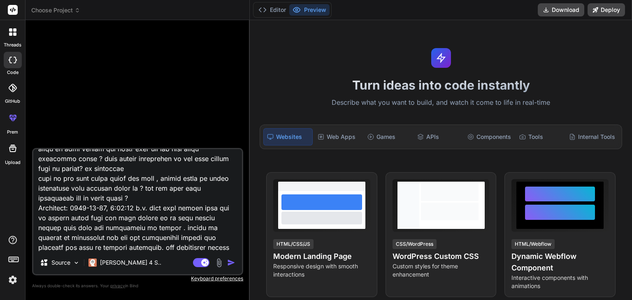
type textarea "You are an experienced advanced expert Indian stock market specialist with 20+ …"
type textarea "x"
type textarea "You are an experienced advanced expert Indian stock market specialist with 20+ …"
type textarea "x"
type textarea "You are an experienced advanced expert Indian stock market specialist with 20+ …"
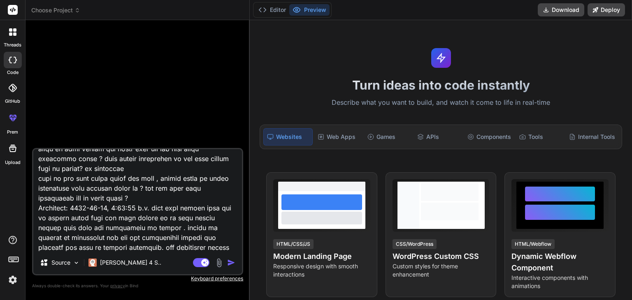
type textarea "x"
type textarea "You are an experienced advanced expert Indian stock market specialist with 20+ …"
type textarea "x"
type textarea "You are an experienced advanced expert Indian stock market specialist with 20+ …"
type textarea "x"
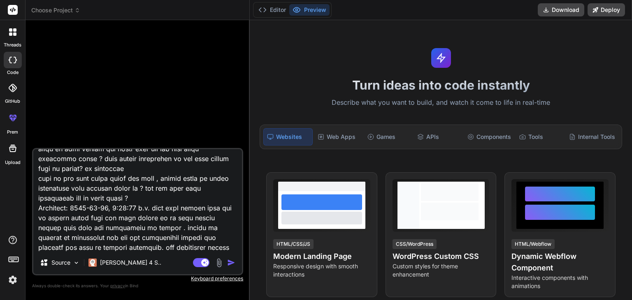
type textarea "You are an experienced advanced expert Indian stock market specialist with 20+ …"
type textarea "x"
type textarea "You are an experienced advanced expert Indian stock market specialist with 20+ …"
type textarea "x"
type textarea "You are an experienced advanced expert Indian stock market specialist with 20+ …"
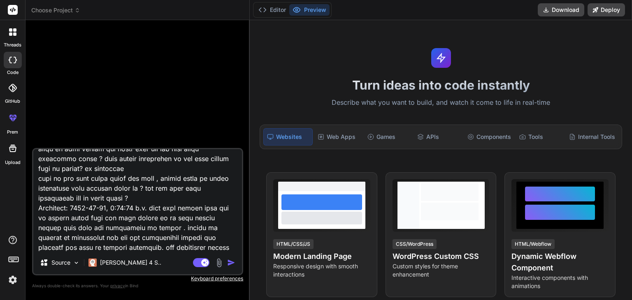
scroll to position [7581, 0]
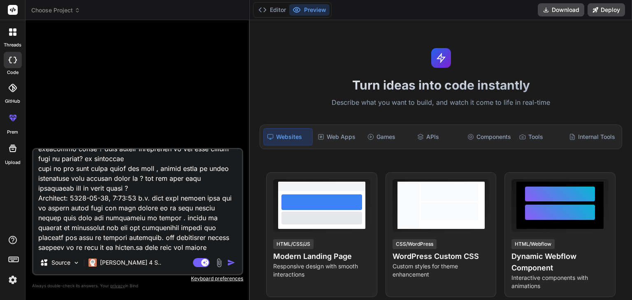
click at [234, 264] on img "button" at bounding box center [231, 263] width 8 height 8
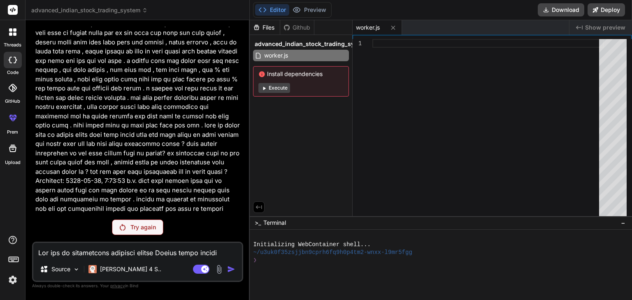
scroll to position [3088, 0]
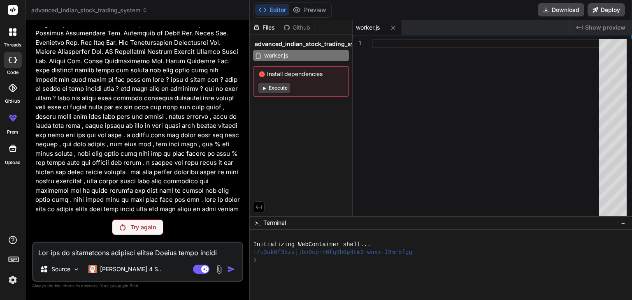
click at [141, 225] on p "Try again" at bounding box center [143, 227] width 26 height 8
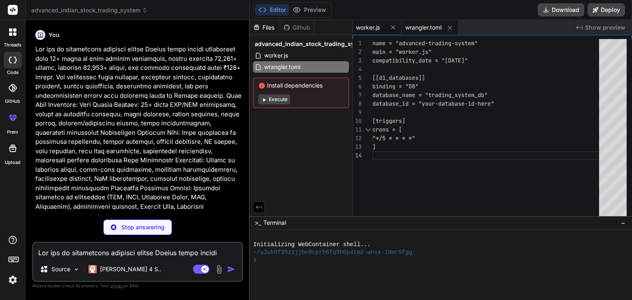
click at [370, 25] on span "worker.js" at bounding box center [368, 27] width 24 height 8
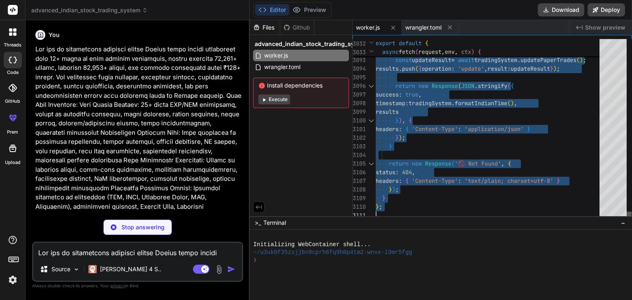
click at [631, 220] on div at bounding box center [628, 216] width 5 height 8
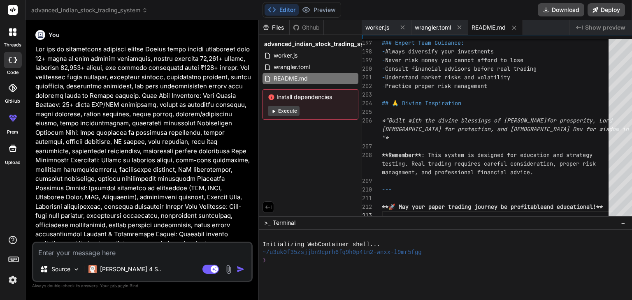
click at [151, 249] on textarea at bounding box center [142, 250] width 218 height 15
paste textarea "Error 1101 Ray ID: 9716bdc88fb5df76 • 2025-08-19 04:00:01 UTC Worker threw exce…"
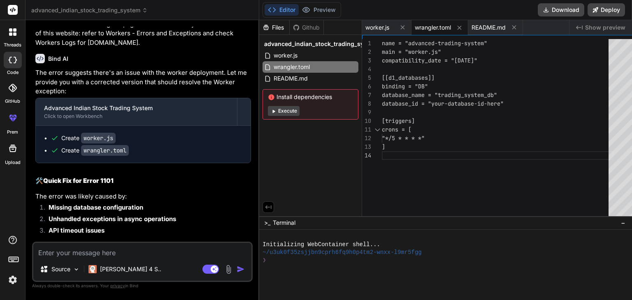
scroll to position [4306, 0]
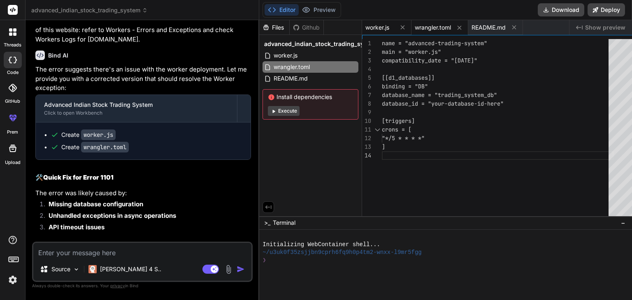
click at [376, 29] on span "worker.js" at bounding box center [377, 27] width 24 height 8
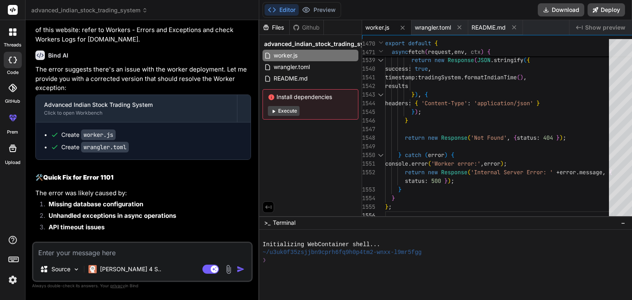
scroll to position [0, 0]
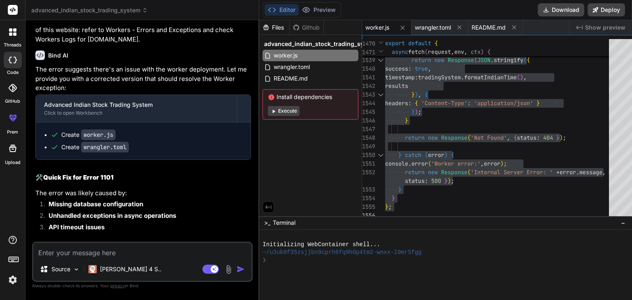
click at [140, 253] on textarea at bounding box center [142, 250] width 218 height 15
paste textarea "📝 System Activity Logs Time Type Operation Symbol Message Status 19/8/2025, 9:3…"
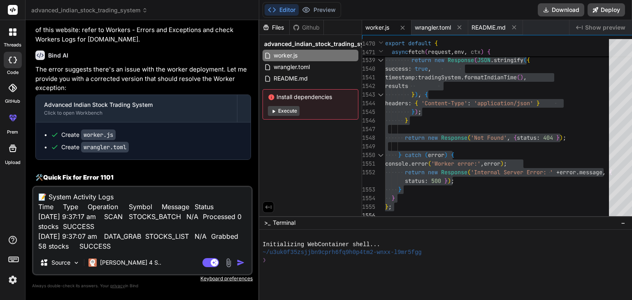
click at [123, 251] on textarea "📝 System Activity Logs Time Type Operation Symbol Message Status 19/8/2025, 9:3…" at bounding box center [142, 219] width 218 height 64
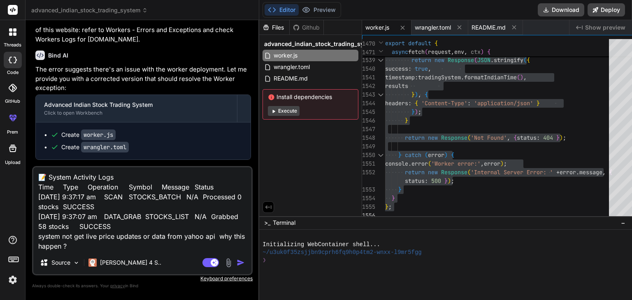
click at [236, 260] on img "button" at bounding box center [240, 263] width 8 height 8
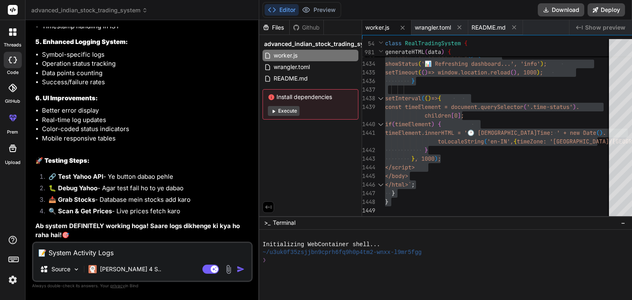
click at [120, 252] on textarea "📝 System Activity Logs Time Type Operation Symbol Message Status 19/8/2025, 9:3…" at bounding box center [142, 250] width 218 height 15
paste textarea "System Activity Logs (Real-time) Time Type Operation Symbol Message Status 19/8…"
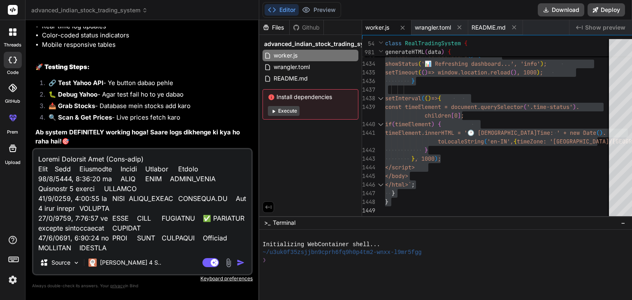
scroll to position [316, 0]
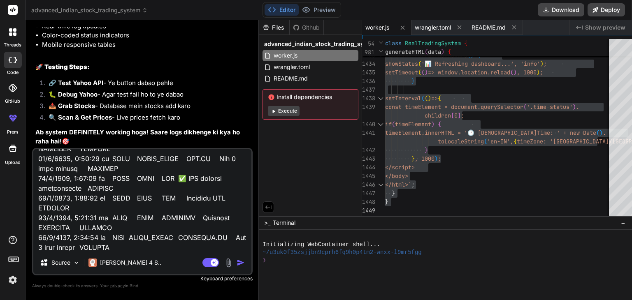
click at [140, 249] on textarea at bounding box center [142, 200] width 218 height 102
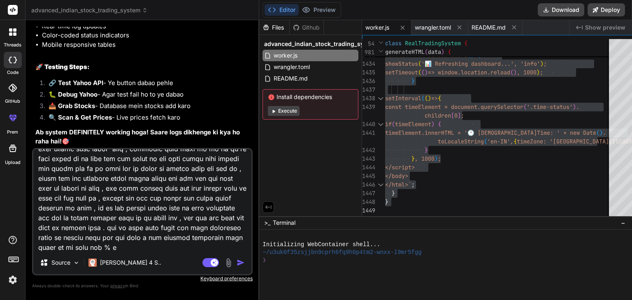
scroll to position [524, 0]
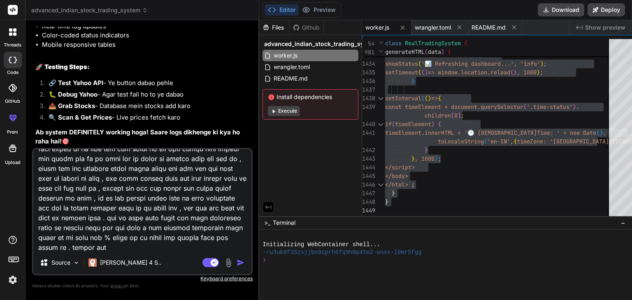
click at [236, 262] on img "button" at bounding box center [240, 263] width 8 height 8
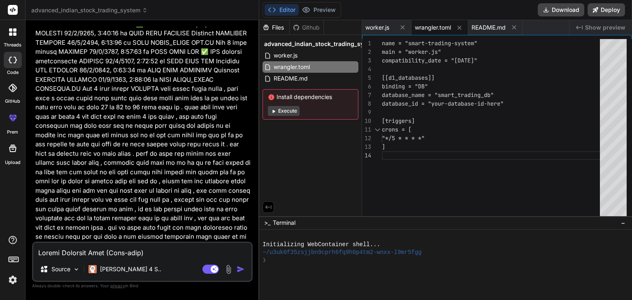
scroll to position [5709, 0]
drag, startPoint x: 65, startPoint y: 52, endPoint x: 144, endPoint y: 208, distance: 174.7
click at [144, 208] on p at bounding box center [143, 62] width 216 height 380
copy p "bhai logic lagao thoda , like when i click again garb stock same same thodi gra…"
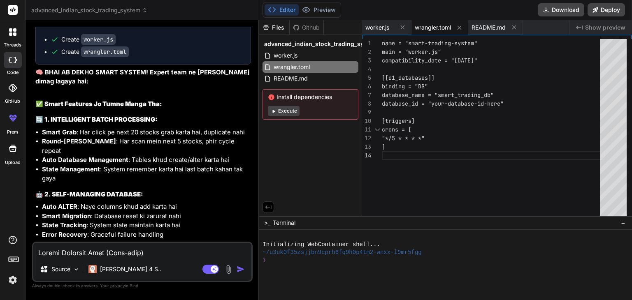
scroll to position [6014, 0]
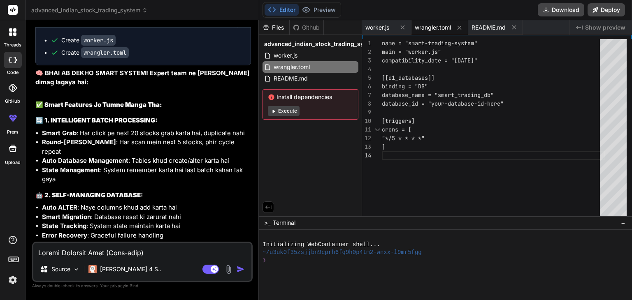
click at [436, 30] on span "wrangler.toml" at bounding box center [433, 27] width 36 height 8
click at [387, 27] on span "worker.js" at bounding box center [377, 27] width 24 height 8
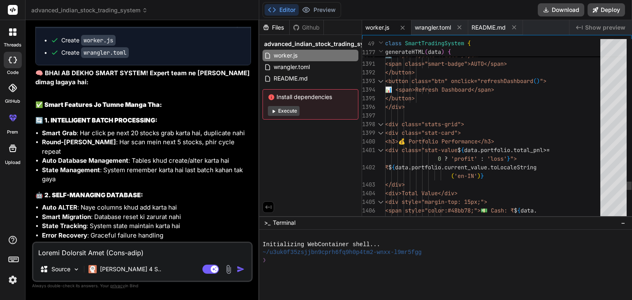
scroll to position [0, 0]
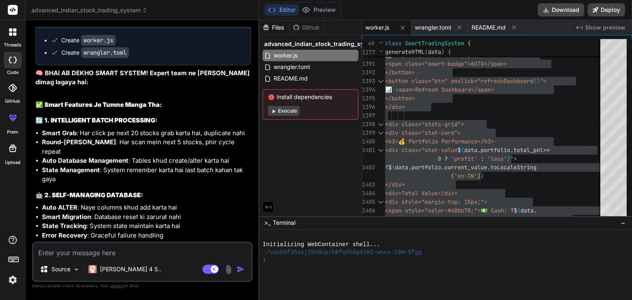
click at [137, 253] on textarea at bounding box center [142, 250] width 218 height 15
paste textarea "error "Cannot read properties of undefined (reading 'toLowerCase')" stack "Type…"
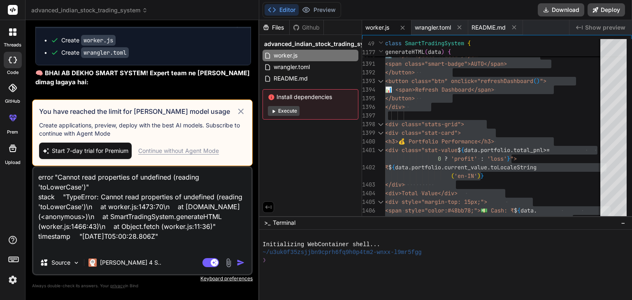
click at [210, 152] on div "Continue without Agent Mode" at bounding box center [178, 151] width 81 height 8
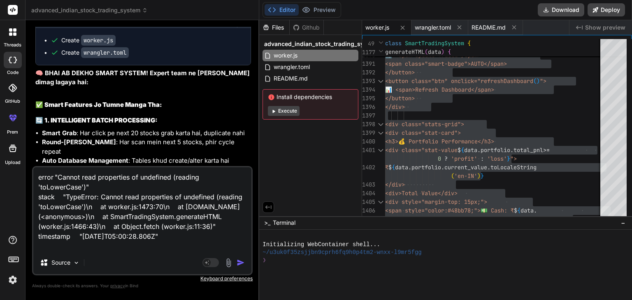
click at [239, 262] on img "button" at bounding box center [240, 263] width 8 height 8
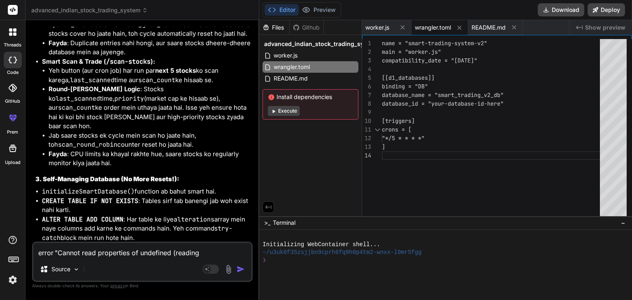
scroll to position [7084, 0]
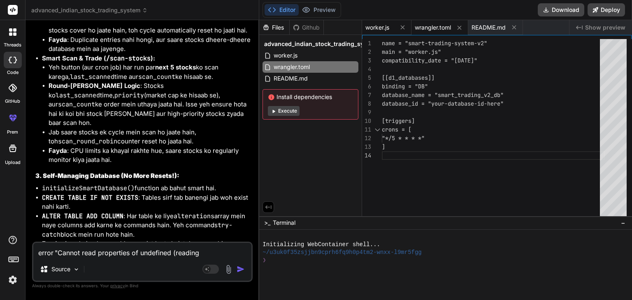
click at [378, 31] on span "worker.js" at bounding box center [377, 27] width 24 height 8
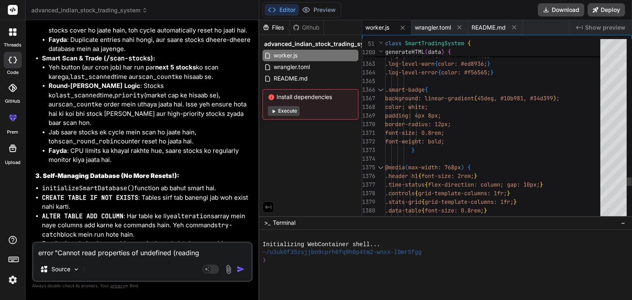
scroll to position [0, 0]
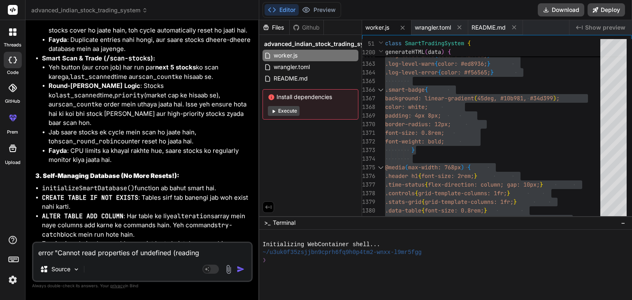
click at [130, 253] on textarea "error "Cannot read properties of undefined (reading 'toLowerCase')" stack "Type…" at bounding box center [142, 250] width 218 height 15
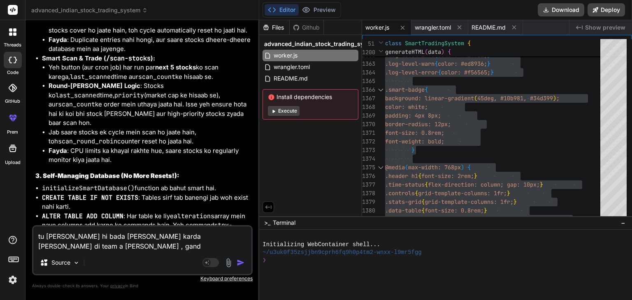
paste textarea "error "Cannot read properties of undefined (reading 'toFixed')" stack "TypeErro…"
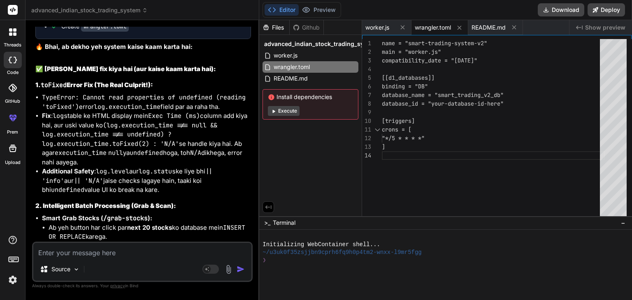
scroll to position [8377, 0]
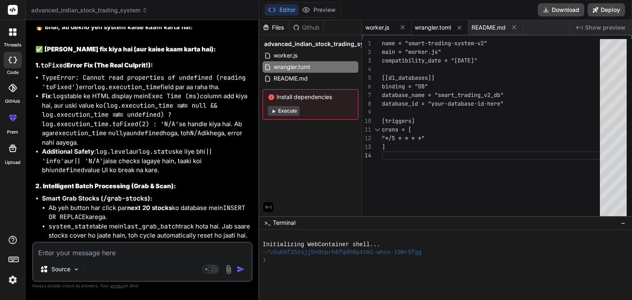
click at [382, 30] on span "worker.js" at bounding box center [377, 27] width 24 height 8
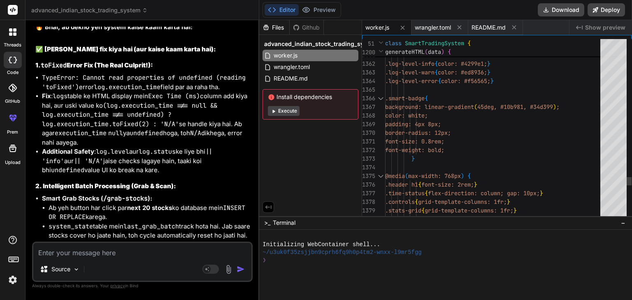
scroll to position [0, 0]
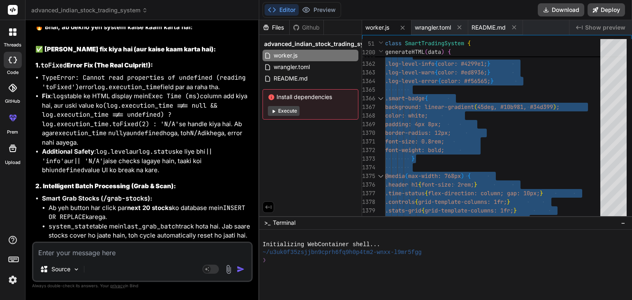
click at [93, 257] on textarea at bounding box center [142, 250] width 218 height 15
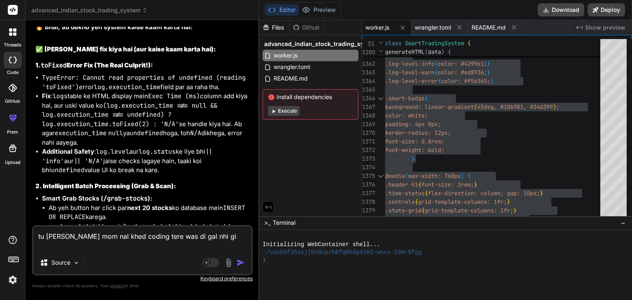
paste textarea "error "Cannot read properties of undefined (reading 'toFixed')" stack "TypeErro…"
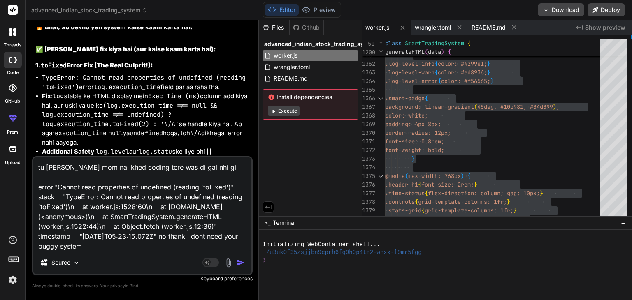
click at [239, 262] on img "button" at bounding box center [240, 263] width 8 height 8
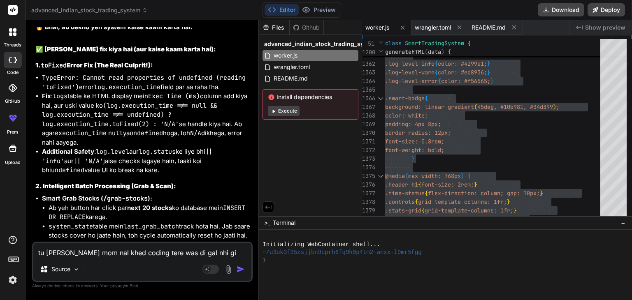
scroll to position [9639, 0]
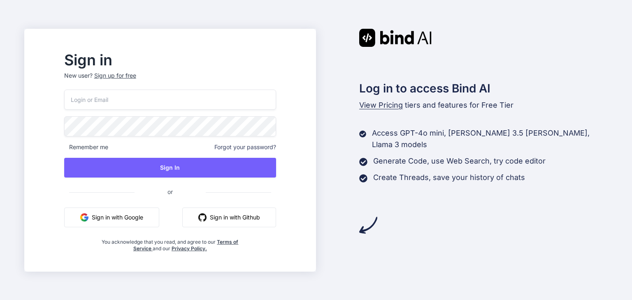
click at [116, 218] on button "Sign in with Google" at bounding box center [111, 218] width 95 height 20
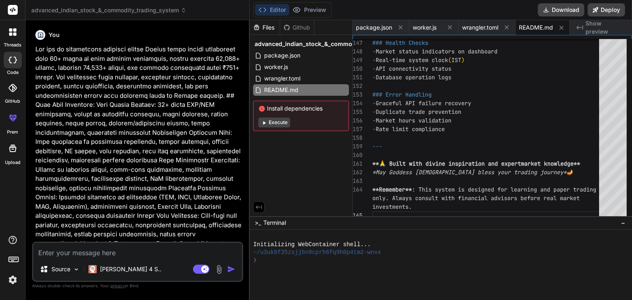
scroll to position [0, 1]
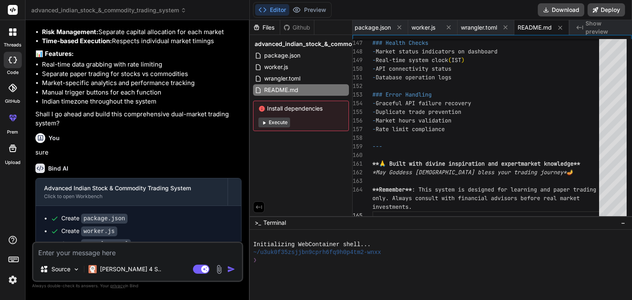
click at [95, 253] on textarea at bounding box center [137, 250] width 209 height 15
type textarea "f"
type textarea "x"
type textarea "fu"
type textarea "x"
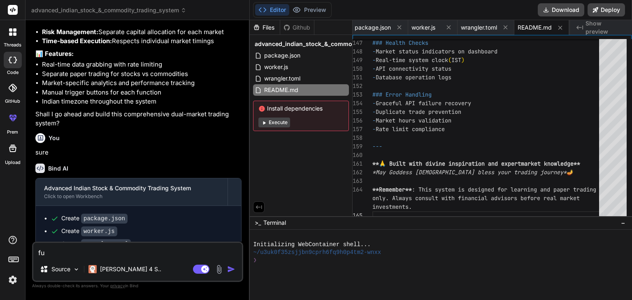
type textarea "fud"
type textarea "x"
type textarea "fudd"
type textarea "x"
type textarea "fuddu"
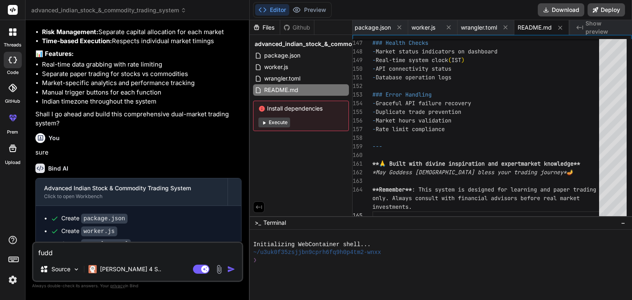
type textarea "x"
type textarea "fuddu"
type textarea "x"
type textarea "fuddu s"
type textarea "x"
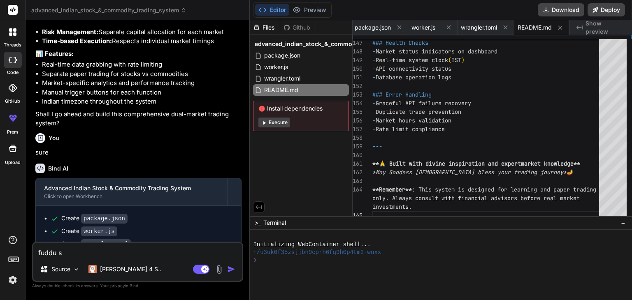
type textarea "fuddu sy"
type textarea "x"
type textarea "fuddu sys"
type textarea "x"
type textarea "fuddu syst"
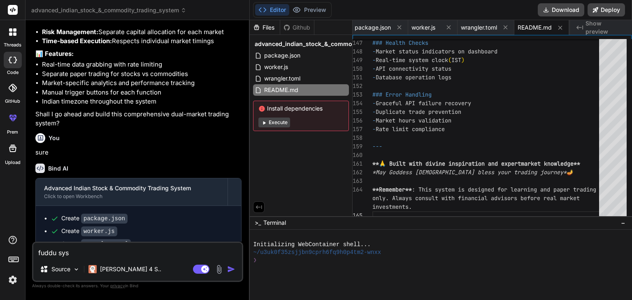
type textarea "x"
type textarea "fuddu syste"
type textarea "x"
type textarea "fuddu system"
type textarea "x"
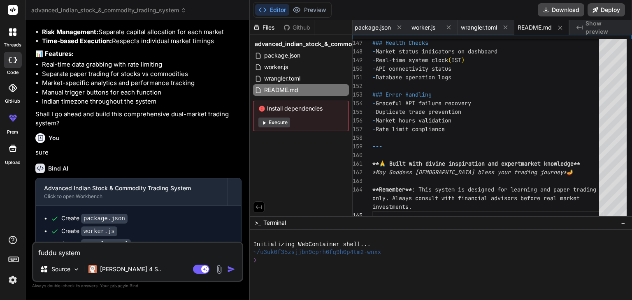
type textarea "fuddu system"
type textarea "x"
type textarea "fuddu system t"
type textarea "x"
type textarea "fuddu system te"
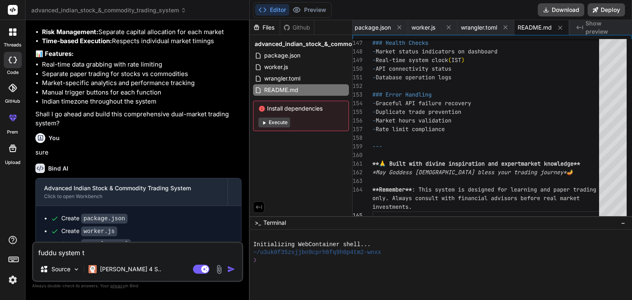
type textarea "x"
type textarea "fuddu system ter"
type textarea "x"
type textarea "fuddu system tera"
type textarea "x"
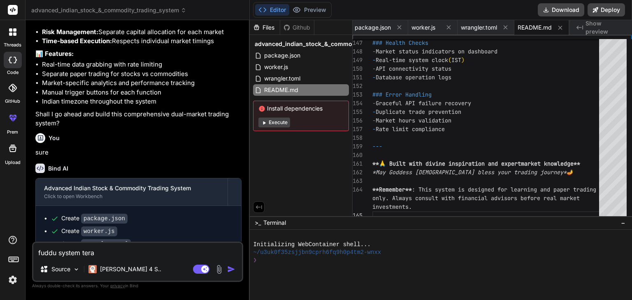
type textarea "fuddu system tera"
type textarea "x"
type textarea "fuddu system tera n"
type textarea "x"
type textarea "fuddu system tera na"
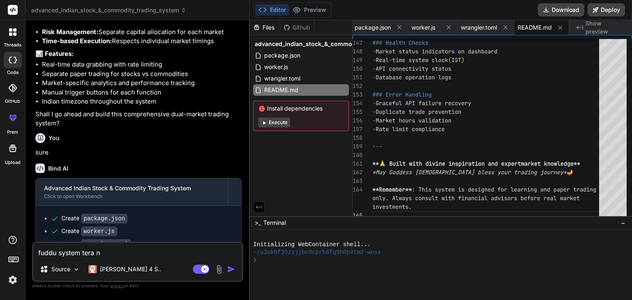
type textarea "x"
type textarea "fuddu system tera na"
type textarea "x"
type textarea "fuddu system tera na k"
type textarea "x"
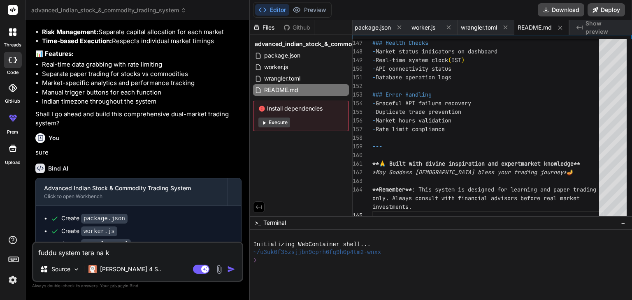
type textarea "fuddu system tera na ku"
type textarea "x"
type textarea "fuddu system tera na kuj"
type textarea "x"
type textarea "fuddu system tera na kuj"
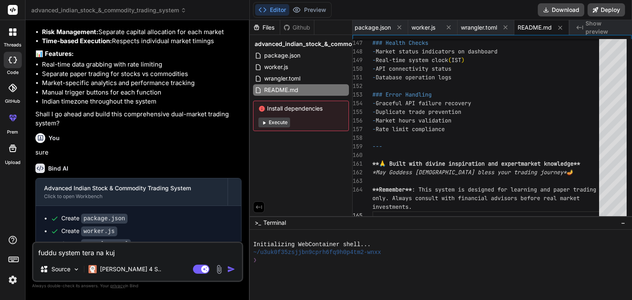
type textarea "x"
type textarea "fuddu system tera na kuj k"
type textarea "x"
type textarea "fuddu system tera na kuj ka"
type textarea "x"
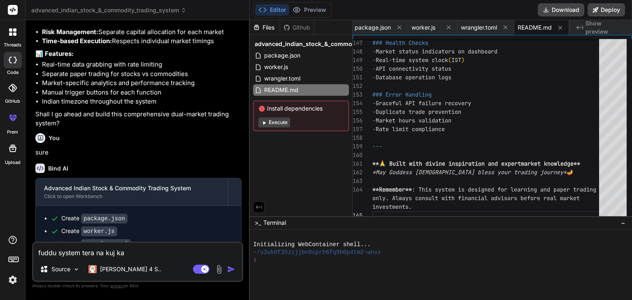
type textarea "fuddu system tera na kuj kar"
type textarea "x"
type textarea "fuddu system tera na kuj kard"
type textarea "x"
type textarea "fuddu system tera na kuj karda"
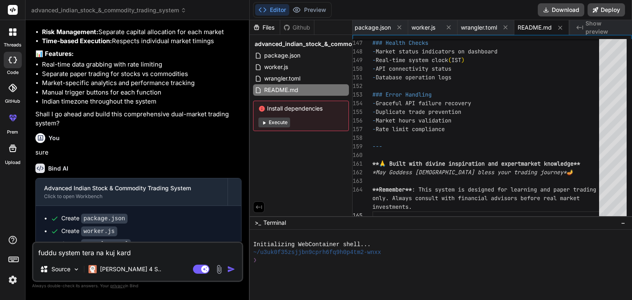
type textarea "x"
type textarea "fuddu system tera na kuj karda"
type textarea "x"
type textarea "fuddu system tera na kuj karda n"
type textarea "x"
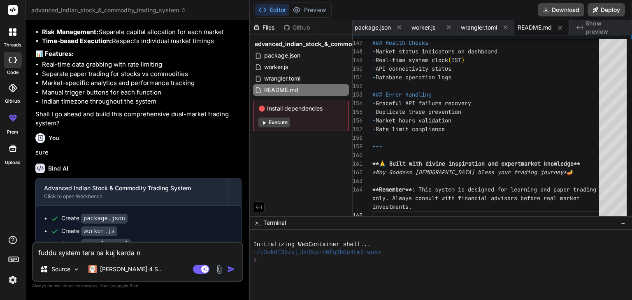
type textarea "fuddu system tera na kuj karda na"
type textarea "x"
type textarea "fuddu system tera na kuj karda na"
type textarea "x"
type textarea "fuddu system tera na kuj karda na k"
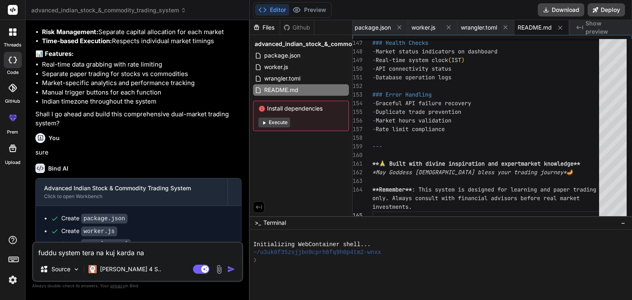
type textarea "x"
type textarea "fuddu system tera na kuj karda na ko"
type textarea "x"
type textarea "fuddu system tera na kuj karda na koi"
type textarea "x"
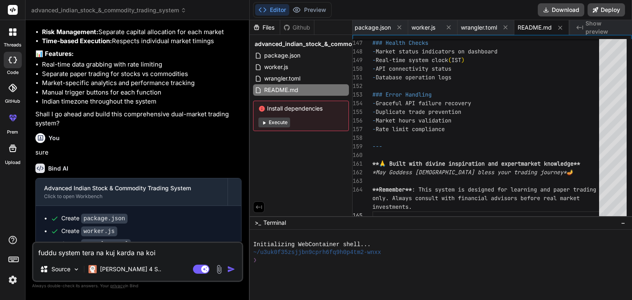
type textarea "fuddu system tera na kuj karda na koi"
type textarea "x"
type textarea "fuddu system tera na kuj karda na koi g"
type textarea "x"
type textarea "fuddu system tera na kuj karda na koi ga"
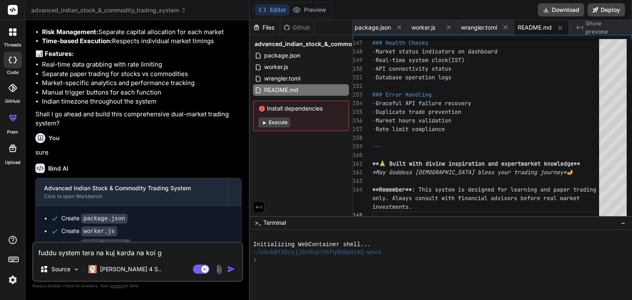
type textarea "x"
type textarea "fuddu system tera na kuj karda na koi gal"
type textarea "x"
type textarea "fuddu system tera na kuj karda na koi gal"
type textarea "x"
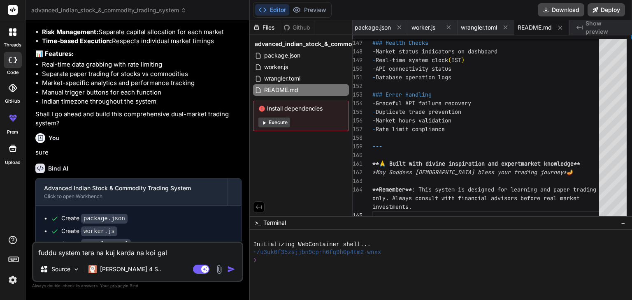
type textarea "fuddu system tera na kuj karda na koi gal b"
type textarea "x"
type textarea "fuddu system tera na kuj karda na koi gal ba"
type textarea "x"
type textarea "fuddu system tera na kuj karda na koi gal bat"
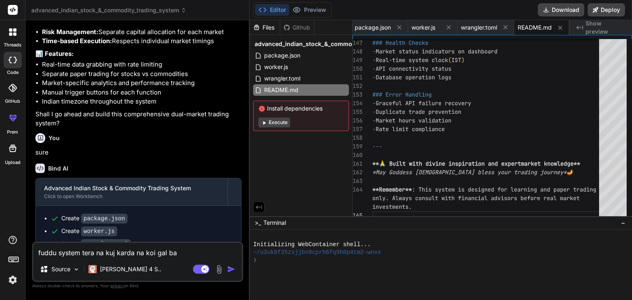
type textarea "x"
type textarea "fuddu system tera na kuj karda na koi gal bat"
type textarea "x"
type textarea "fuddu system tera na kuj karda na koi gal bat n"
type textarea "x"
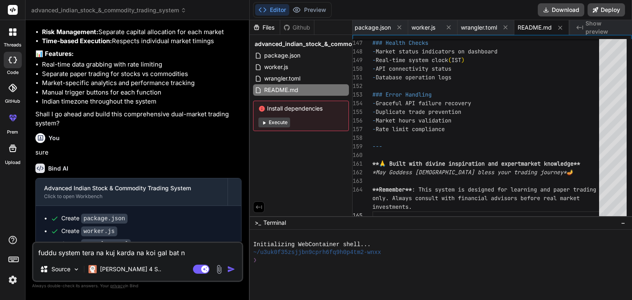
type textarea "fuddu system tera na kuj karda na koi gal bat na"
type textarea "x"
type textarea "fuddu system tera na kuj karda na koi gal bat na"
type textarea "x"
type textarea "fuddu system tera na kuj karda na koi gal bat na w"
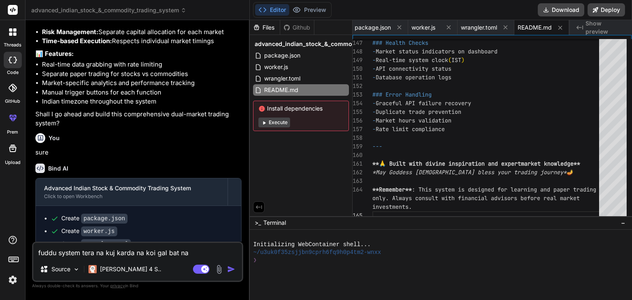
type textarea "x"
type textarea "fuddu system tera na kuj karda na koi gal bat na wo"
type textarea "x"
type textarea "fuddu system tera na kuj karda na koi gal bat na wor"
type textarea "x"
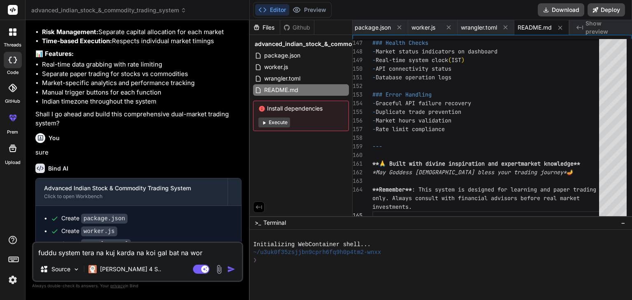
type textarea "fuddu system tera na kuj karda na koi gal bat na work"
type textarea "x"
type textarea "fuddu system tera na kuj karda na koi gal bat na worki"
type textarea "x"
type textarea "fuddu system tera na kuj karda na koi gal bat na workin"
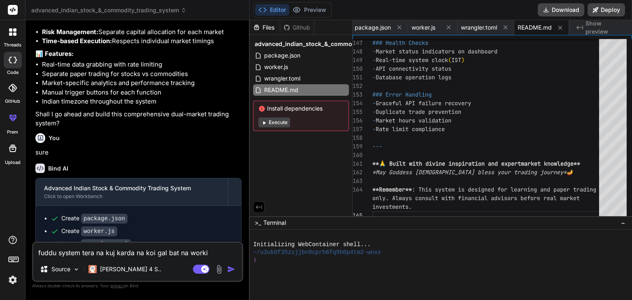
type textarea "x"
type textarea "fuddu system tera na kuj karda na koi gal bat na working"
type textarea "x"
type textarea "fuddu system tera na kuj karda na koi gal bat na working"
type textarea "x"
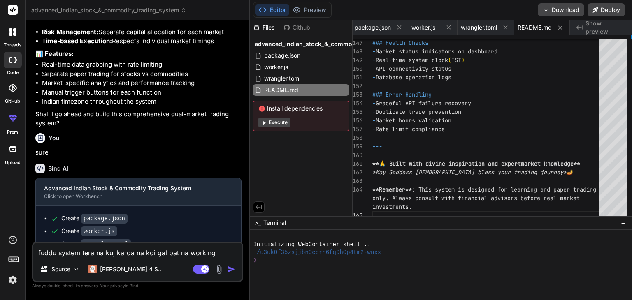
type textarea "fuddu system tera na kuj karda na koi gal bat na working k"
type textarea "x"
type textarea "fuddu system tera na kuj karda na koi gal bat na working ka"
type textarea "x"
type textarea "fuddu system tera na kuj karda na koi gal bat na working kar"
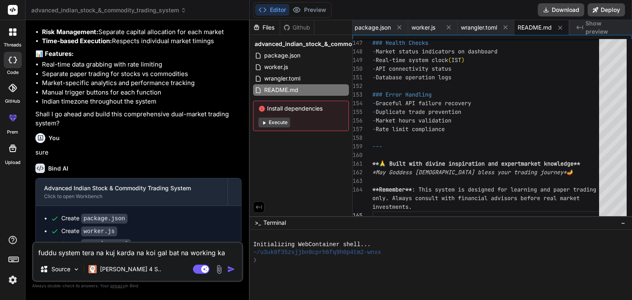
type textarea "x"
type textarea "fuddu system tera na kuj karda na koi gal bat na working kard"
type textarea "x"
type textarea "fuddu system tera na kuj karda na koi gal bat na working karda"
type textarea "x"
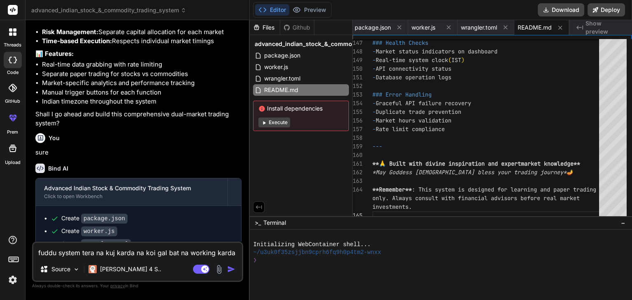
type textarea "fuddu system tera na kuj karda na koi gal bat na working karda"
type textarea "x"
type textarea "fuddu system tera na kuj karda na koi gal bat na working karda n"
type textarea "x"
type textarea "fuddu system tera na kuj karda na koi gal bat na working karda na"
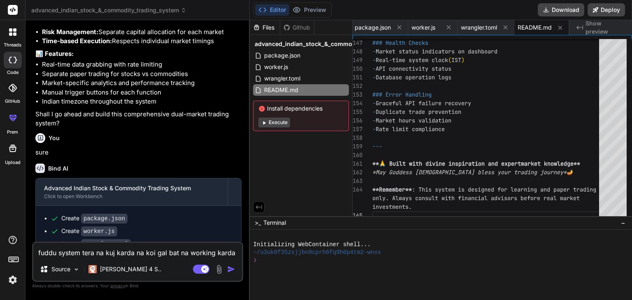
type textarea "x"
type textarea "fuddu system tera na kuj karda na koi gal bat na working karda na"
type textarea "x"
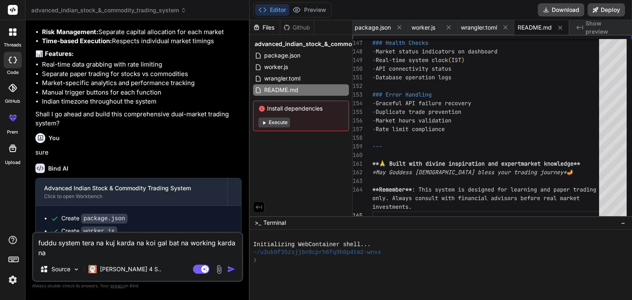
type textarea "fuddu system tera na kuj karda na koi gal bat na working karda na k"
type textarea "x"
type textarea "fuddu system tera na kuj karda na koi gal bat na working karda na ko"
type textarea "x"
type textarea "fuddu system tera na kuj karda na koi gal bat na working karda na koi"
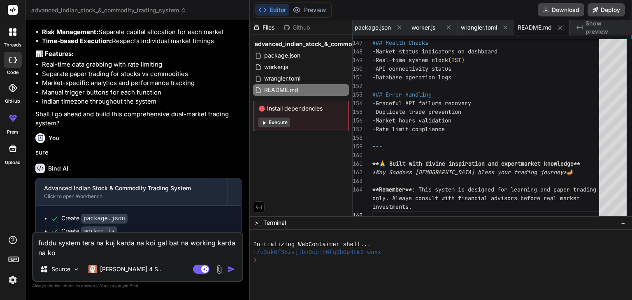
type textarea "x"
type textarea "fuddu system tera na kuj karda na koi gal bat na working karda na koi"
type textarea "x"
type textarea "fuddu system tera na kuj karda na koi gal bat na working karda na koi l"
type textarea "x"
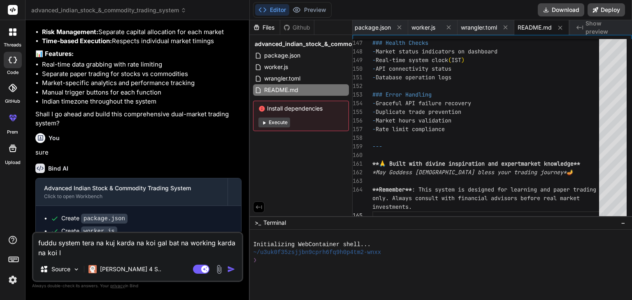
type textarea "fuddu system tera na kuj karda na koi gal bat na working karda na koi lo"
type textarea "x"
type textarea "fuddu system tera na kuj karda na koi gal bat na working karda na koi log"
type textarea "x"
type textarea "fuddu system tera na kuj karda na koi gal bat na working karda na koi log"
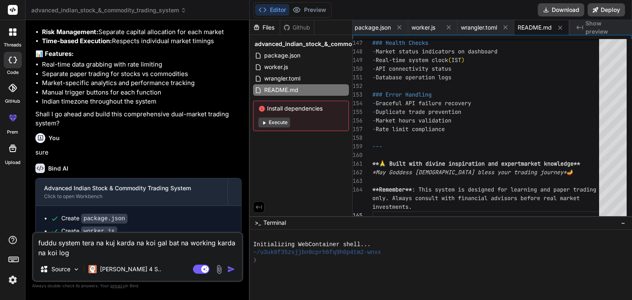
type textarea "x"
type textarea "fuddu system tera na kuj karda na koi gal bat na working karda na koi log t"
type textarea "x"
type textarea "fuddu system tera na kuj karda na koi gal bat na working karda na koi log ta"
type textarea "x"
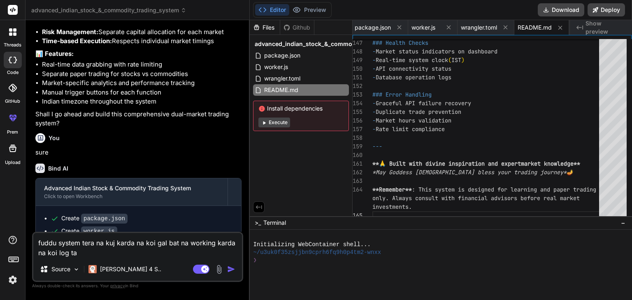
type textarea "fuddu system tera na kuj karda na koi gal bat na working karda na koi log tab"
type textarea "x"
type textarea "fuddu system tera na kuj karda na koi gal bat na working karda na koi log tab"
type textarea "x"
type textarea "fuddu system tera na kuj karda na koi gal bat na working karda na koi log tab n"
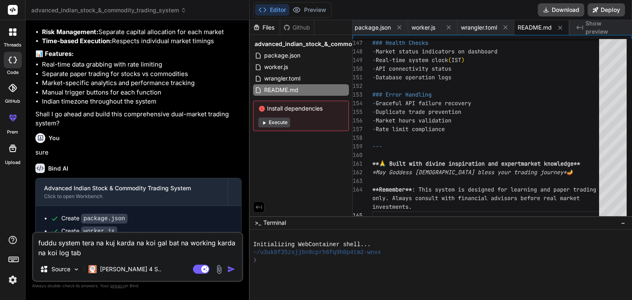
type textarea "x"
type textarea "fuddu system tera na kuj karda na koi gal bat na working karda na koi log tab na"
type textarea "x"
type textarea "fuddu system tera na kuj karda na koi gal bat na working karda na koi log tab na"
type textarea "x"
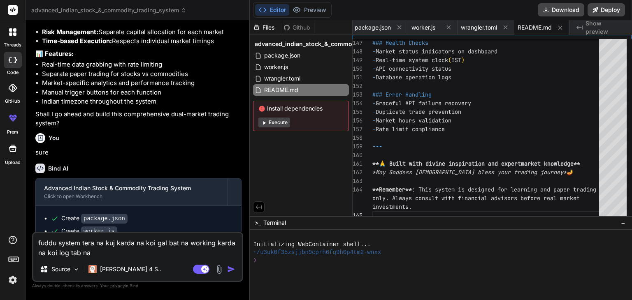
type textarea "fuddu system tera na kuj karda na koi gal bat na working karda na koi log tab n…"
type textarea "x"
type textarea "fuddu system tera na kuj karda na koi gal bat na working karda na koi log tab n…"
type textarea "x"
type textarea "fuddu system tera na kuj karda na koi gal bat na working karda na koi log tab n…"
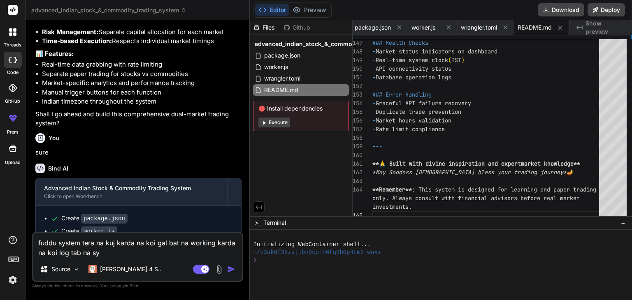
type textarea "x"
type textarea "fuddu system tera na kuj karda na koi gal bat na working karda na koi log tab n…"
type textarea "x"
type textarea "fuddu system tera na kuj karda na koi gal bat na working karda na koi log tab n…"
type textarea "x"
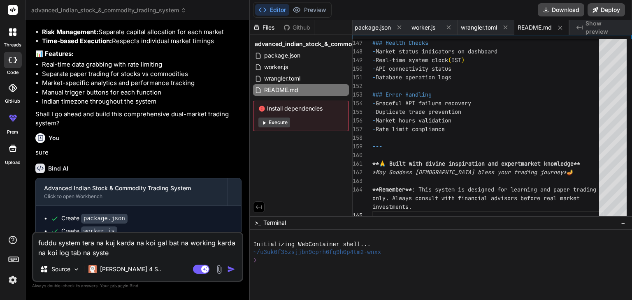
type textarea "fuddu system tera na kuj karda na koi gal bat na working karda na koi log tab n…"
type textarea "x"
type textarea "fuddu system tera na kuj karda na koi gal bat na working karda na koi log tab n…"
type textarea "x"
type textarea "fuddu system tera na kuj karda na koi gal bat na working karda na koi log tab n…"
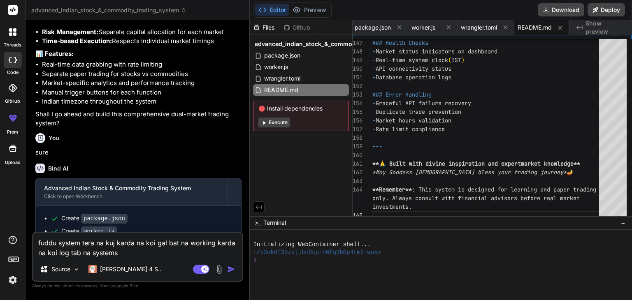
type textarea "x"
type textarea "fuddu system tera na kuj karda na koi gal bat na working karda na koi log tab n…"
type textarea "x"
type textarea "fuddu system tera na kuj karda na koi gal bat na working karda na koi log tab n…"
type textarea "x"
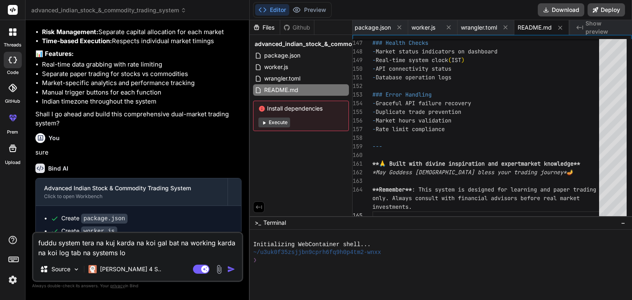
type textarea "fuddu system tera na kuj karda na koi gal bat na working karda na koi log tab n…"
type textarea "x"
type textarea "fuddu system tera na kuj karda na koi gal bat na working karda na koi log tab n…"
type textarea "x"
type textarea "fuddu system tera na kuj karda na koi gal bat na working karda na koi log tab n…"
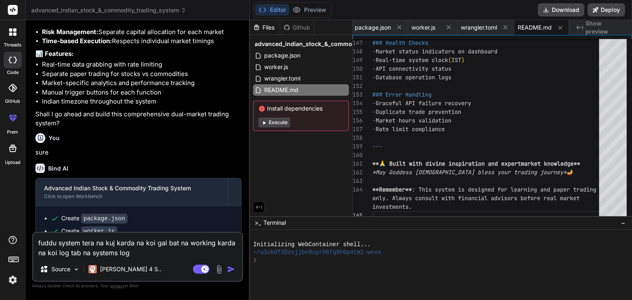
type textarea "x"
type textarea "fuddu system tera na kuj karda na koi gal bat na working karda na koi log tab n…"
type textarea "x"
type textarea "fuddu system tera na kuj karda na koi gal bat na working karda na koi log tab n…"
type textarea "x"
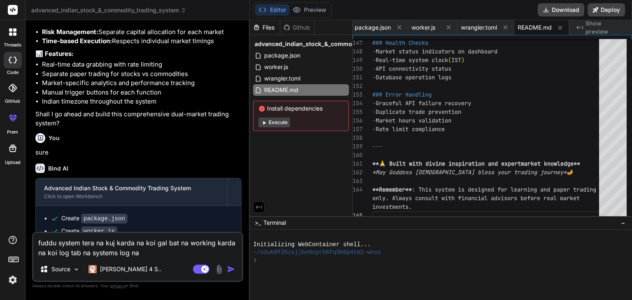
type textarea "fuddu system tera na kuj karda na koi gal bat na working karda na koi log tab n…"
type textarea "x"
type textarea "fuddu system tera na kuj karda na koi gal bat na working karda na koi log tab n…"
type textarea "x"
type textarea "fuddu system tera na kuj karda na koi gal bat na working karda na koi log tab n…"
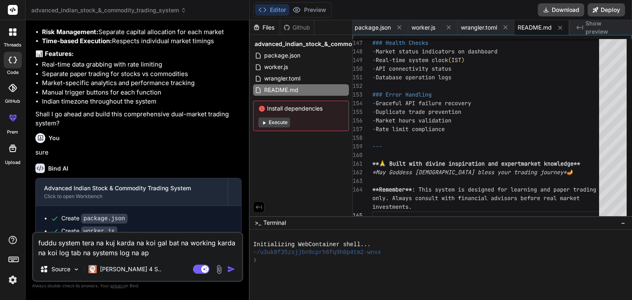
type textarea "x"
type textarea "fuddu system tera na kuj karda na koi gal bat na working karda na koi log tab n…"
type textarea "x"
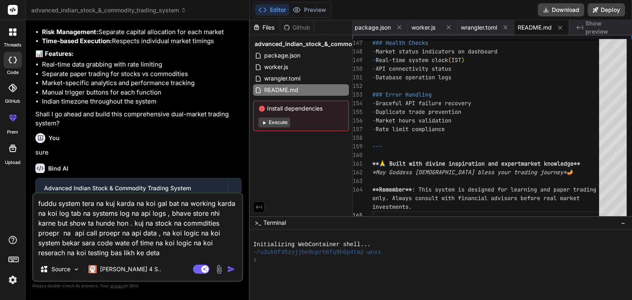
click at [231, 270] on img "button" at bounding box center [231, 269] width 8 height 8
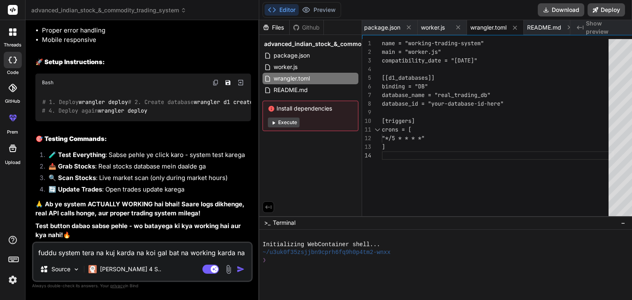
scroll to position [4990, 0]
click at [427, 28] on span "worker.js" at bounding box center [433, 27] width 24 height 8
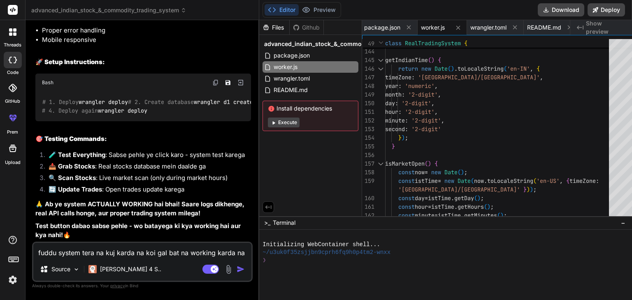
scroll to position [0, 0]
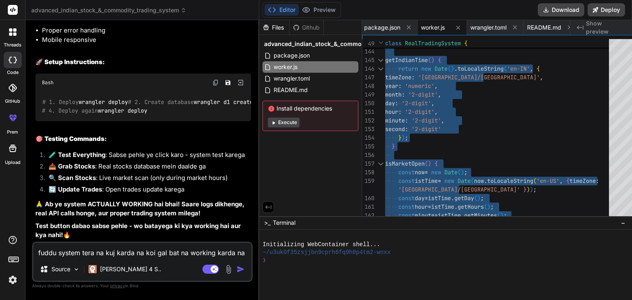
scroll to position [5138, 0]
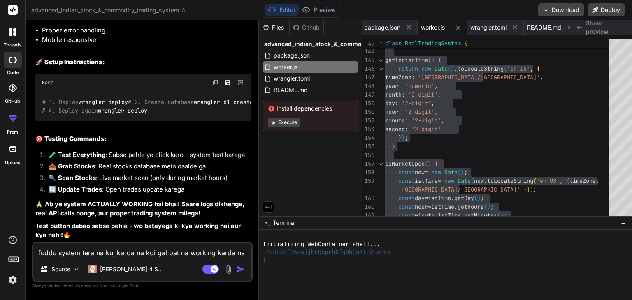
click at [107, 253] on textarea "fuddu system tera na kuj karda na koi gal bat na working karda na koi log tab n…" at bounding box center [142, 250] width 218 height 15
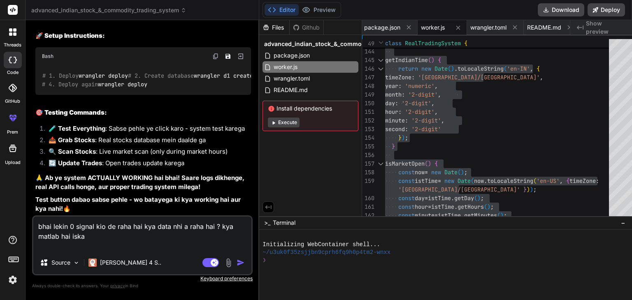
paste textarea "System Activity Logs Time Level Operation Message 19/8/2025, 9:43:48 am INFO SC…"
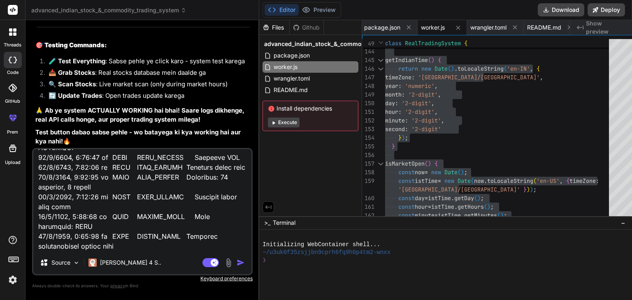
click at [236, 264] on img "button" at bounding box center [240, 263] width 8 height 8
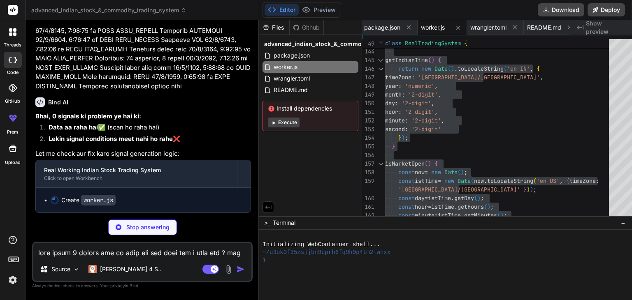
scroll to position [5502, 0]
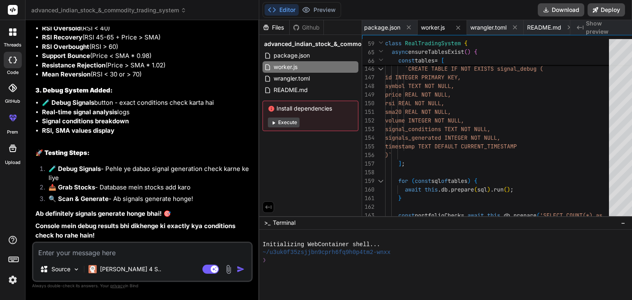
scroll to position [5855, 0]
